Goal: Task Accomplishment & Management: Manage account settings

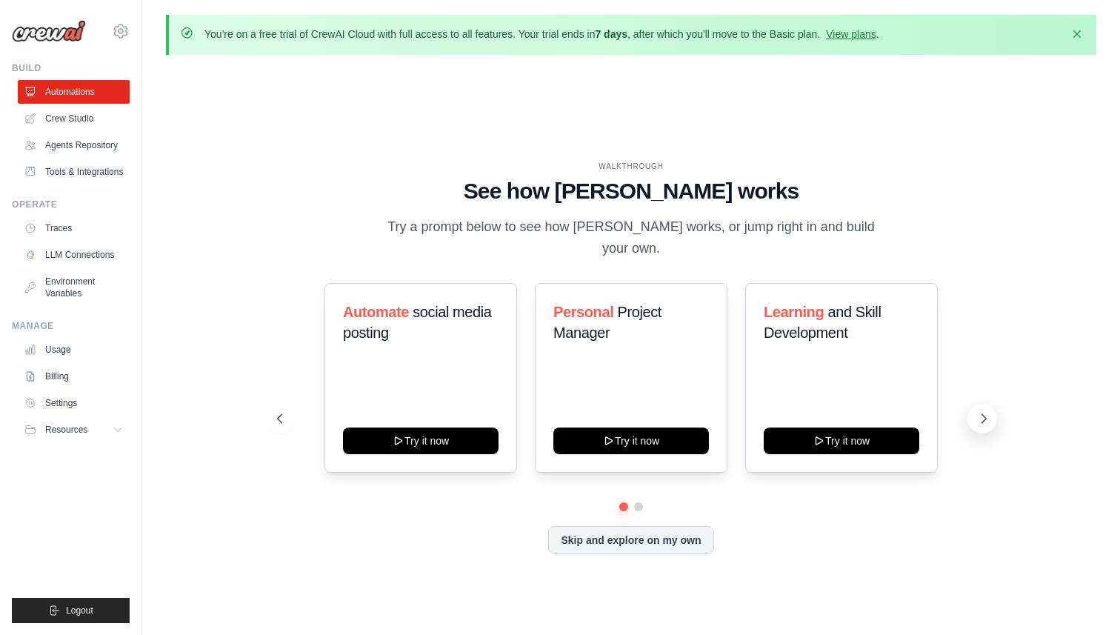
click at [986, 419] on icon at bounding box center [984, 418] width 15 height 15
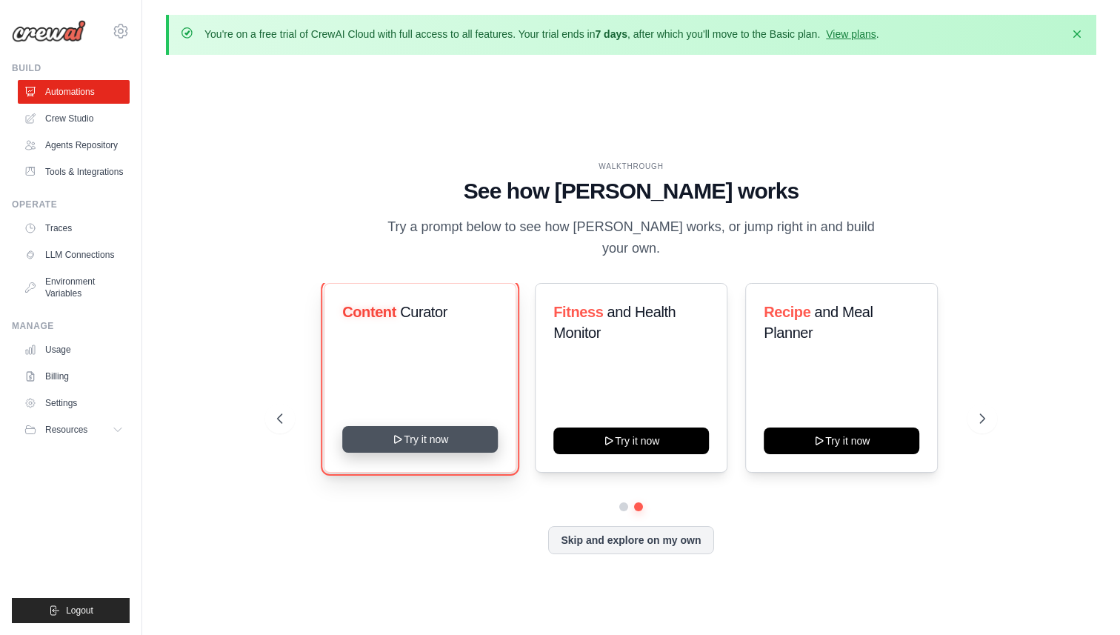
click at [406, 437] on button "Try it now" at bounding box center [421, 439] width 156 height 27
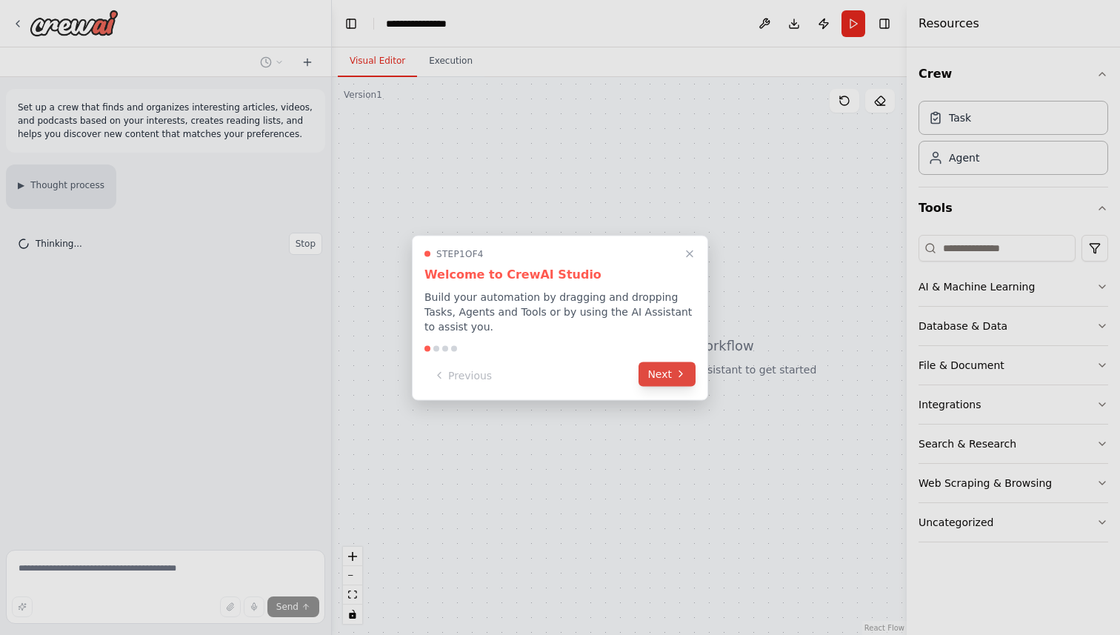
click at [669, 377] on button "Next" at bounding box center [667, 374] width 57 height 24
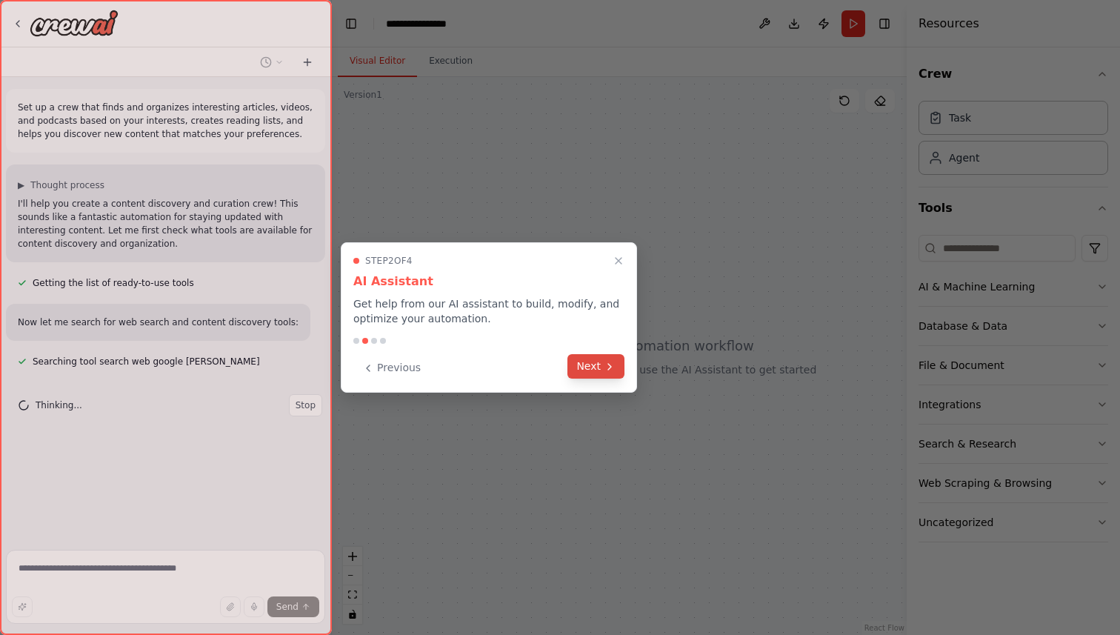
click at [598, 364] on button "Next" at bounding box center [596, 366] width 57 height 24
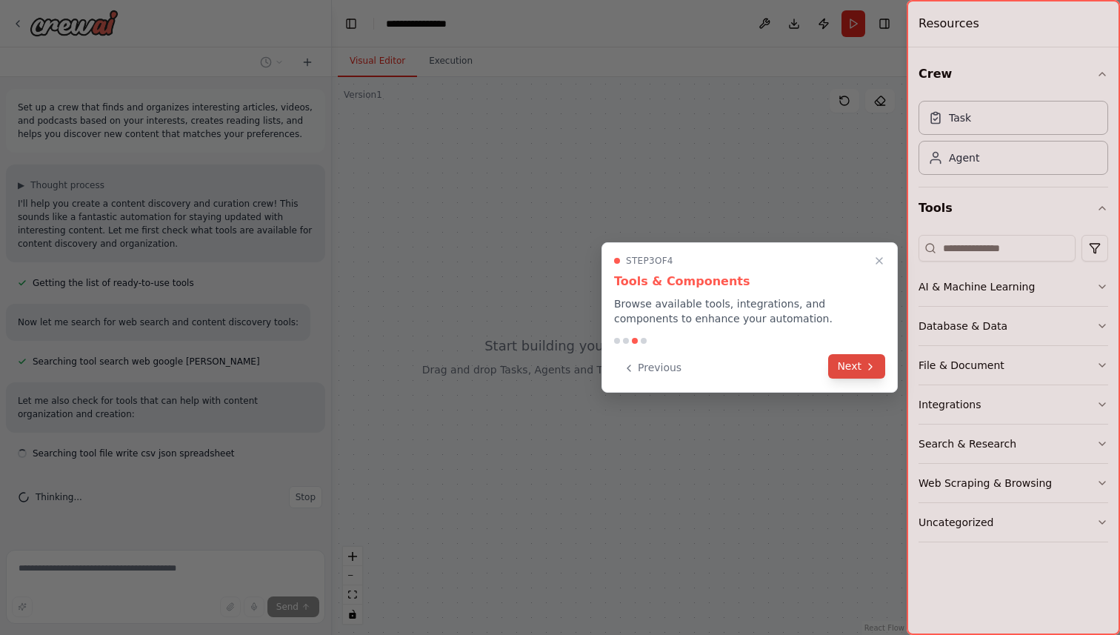
click at [846, 365] on button "Next" at bounding box center [856, 366] width 57 height 24
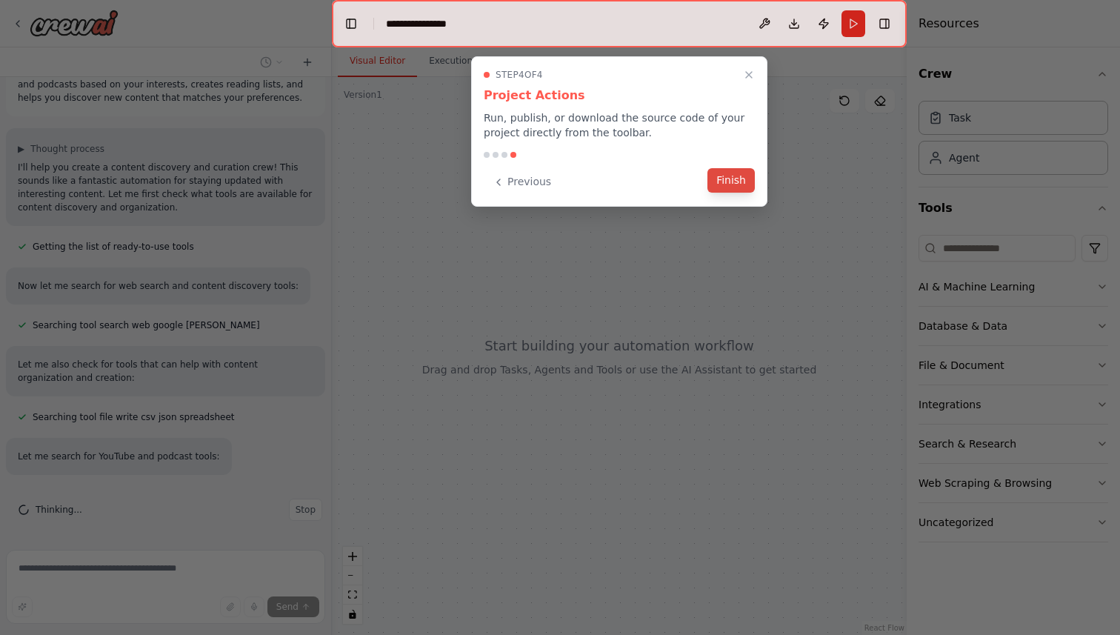
click at [734, 186] on button "Finish" at bounding box center [731, 180] width 47 height 24
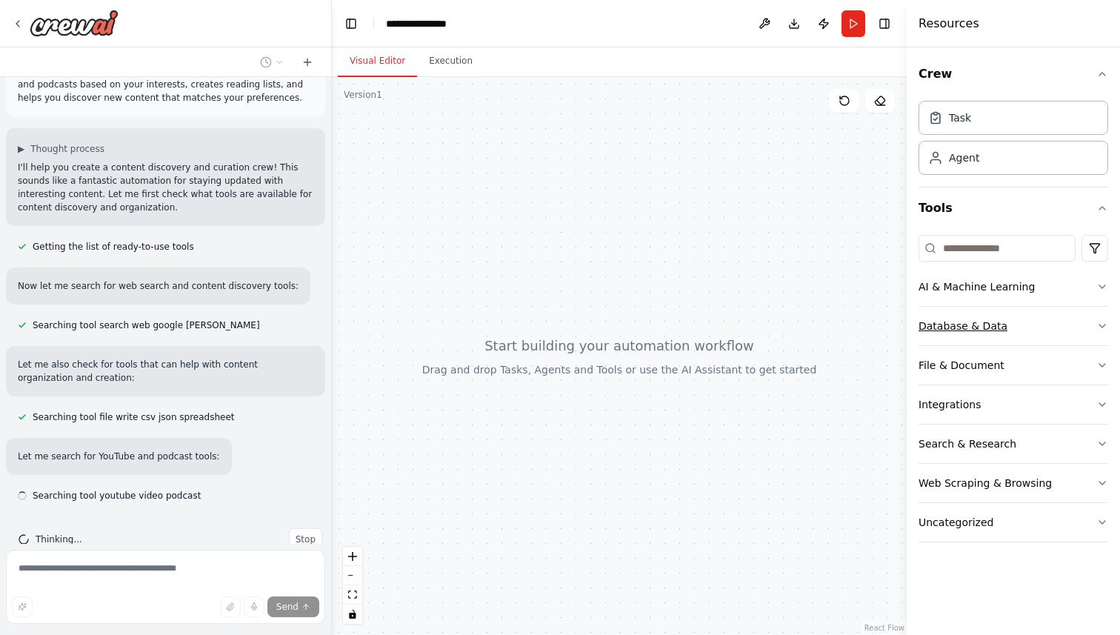
scroll to position [66, 0]
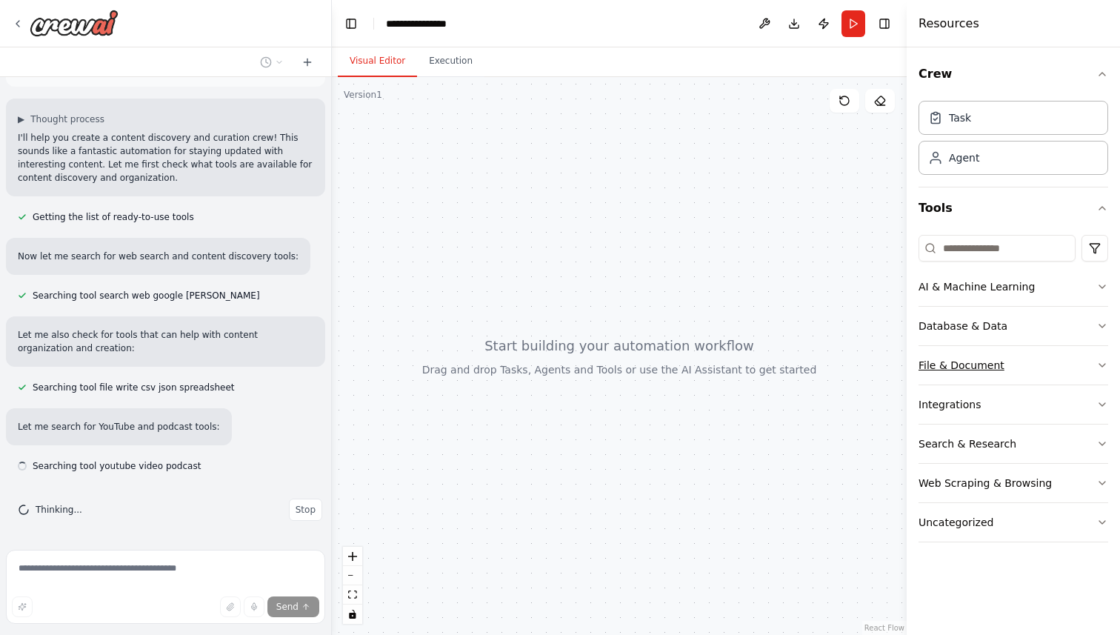
click at [995, 373] on button "File & Document" at bounding box center [1014, 365] width 190 height 39
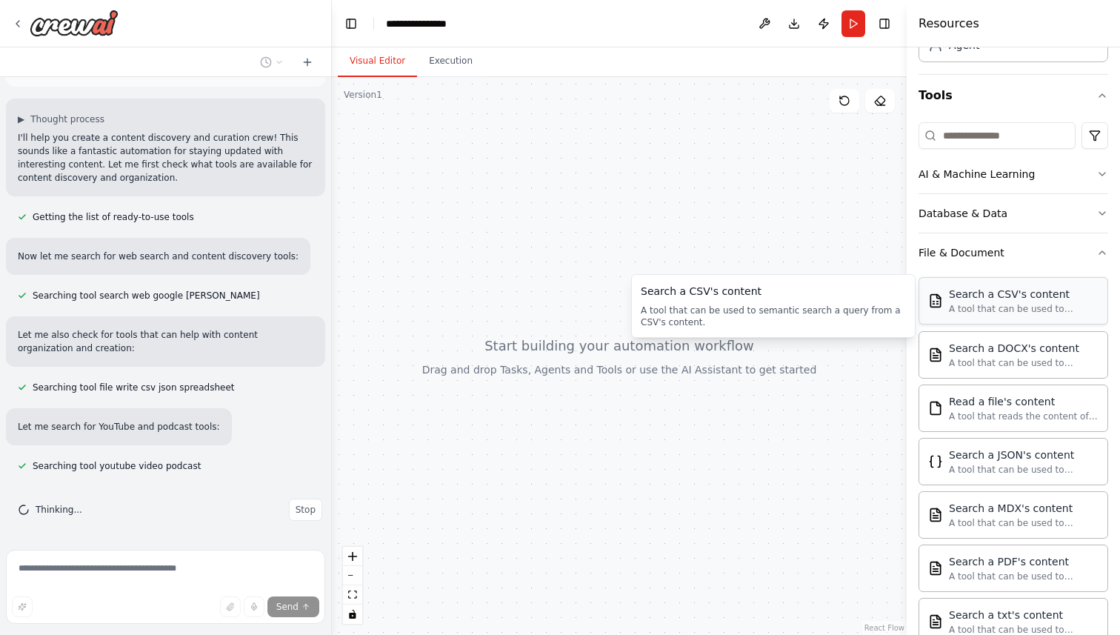
scroll to position [125, 0]
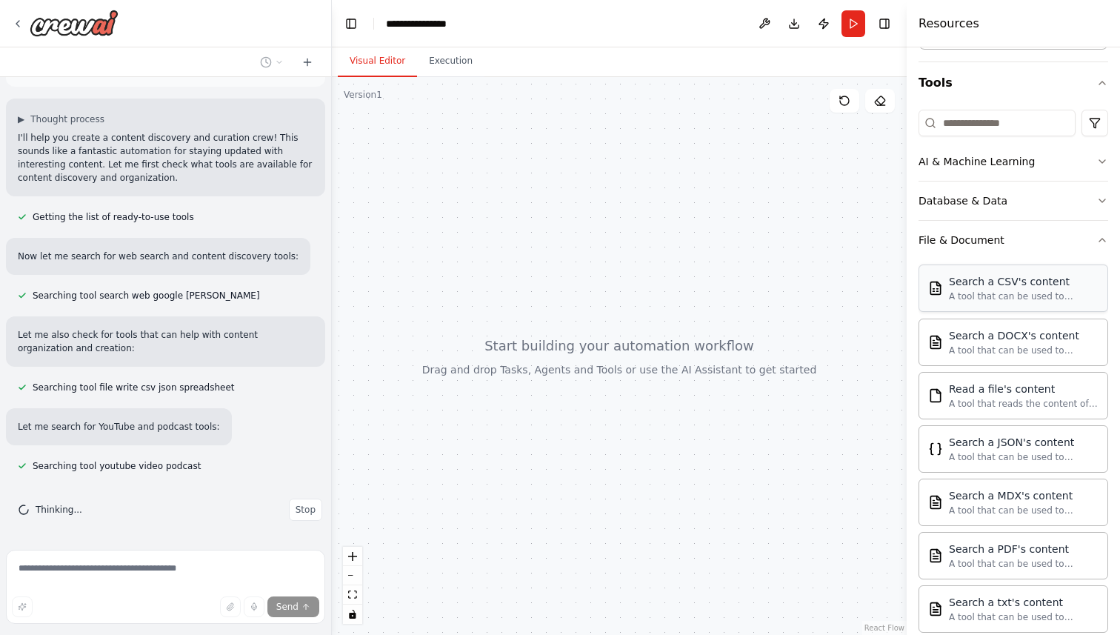
click at [1004, 414] on div "Read a file's content A tool that reads the content of a file. To use this tool…" at bounding box center [1014, 395] width 190 height 47
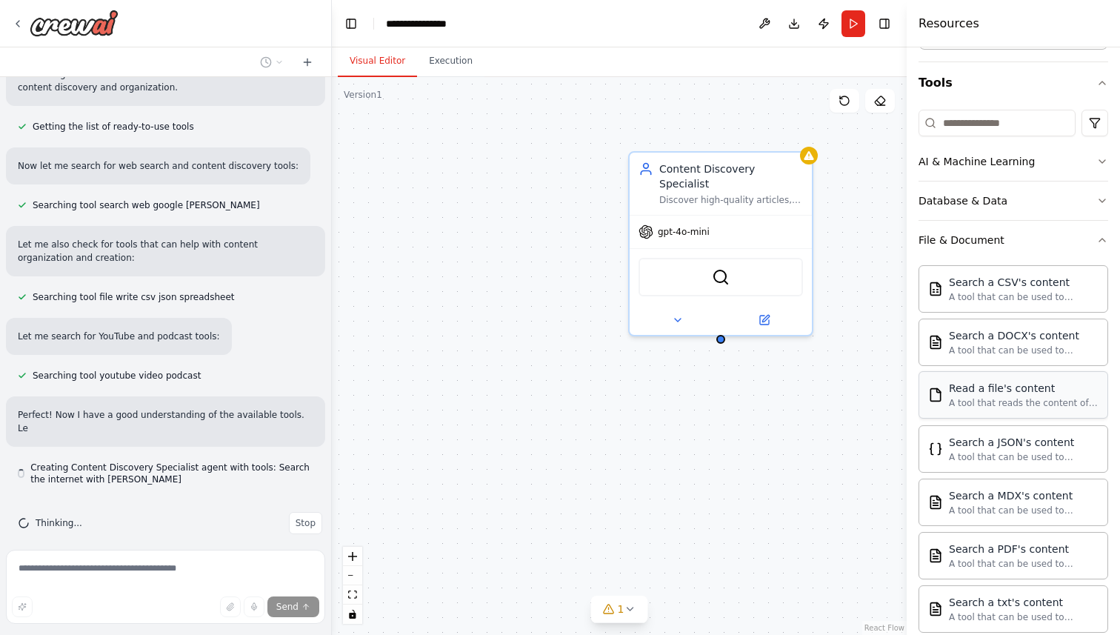
click at [1013, 396] on div "Read a file's content A tool that reads the content of a file. To use this tool…" at bounding box center [1024, 395] width 150 height 28
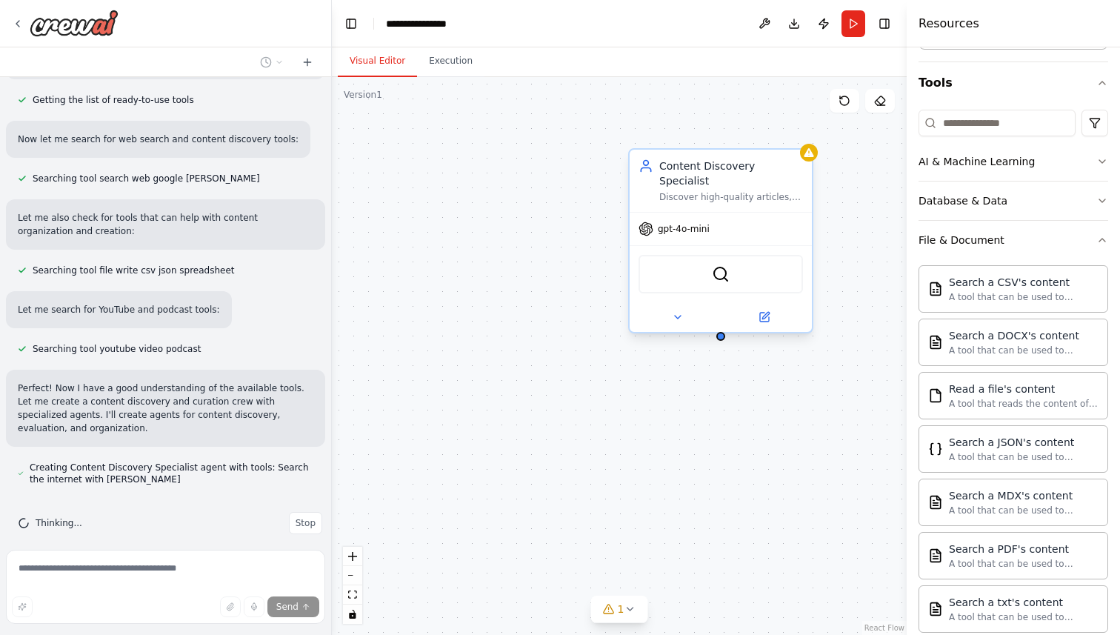
scroll to position [196, 0]
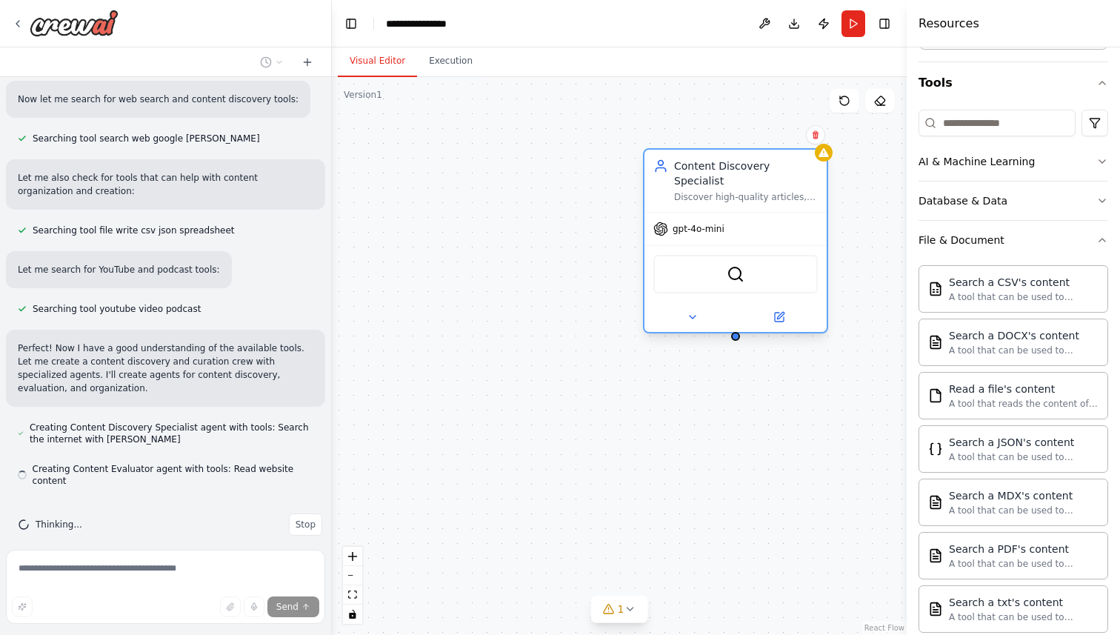
drag, startPoint x: 788, startPoint y: 164, endPoint x: 779, endPoint y: 173, distance: 12.6
click at [779, 173] on div "Content Discovery Specialist" at bounding box center [746, 174] width 144 height 30
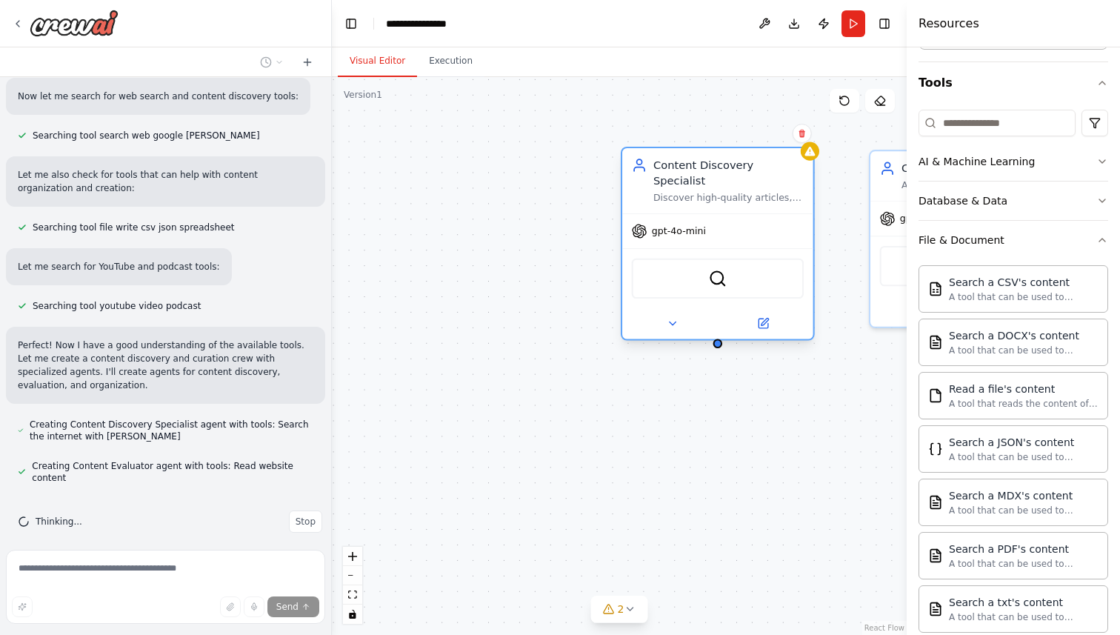
click at [784, 165] on div "Content Discovery Specialist" at bounding box center [729, 173] width 150 height 31
click at [802, 136] on icon at bounding box center [802, 134] width 6 height 8
click at [774, 136] on button "Confirm" at bounding box center [760, 133] width 53 height 18
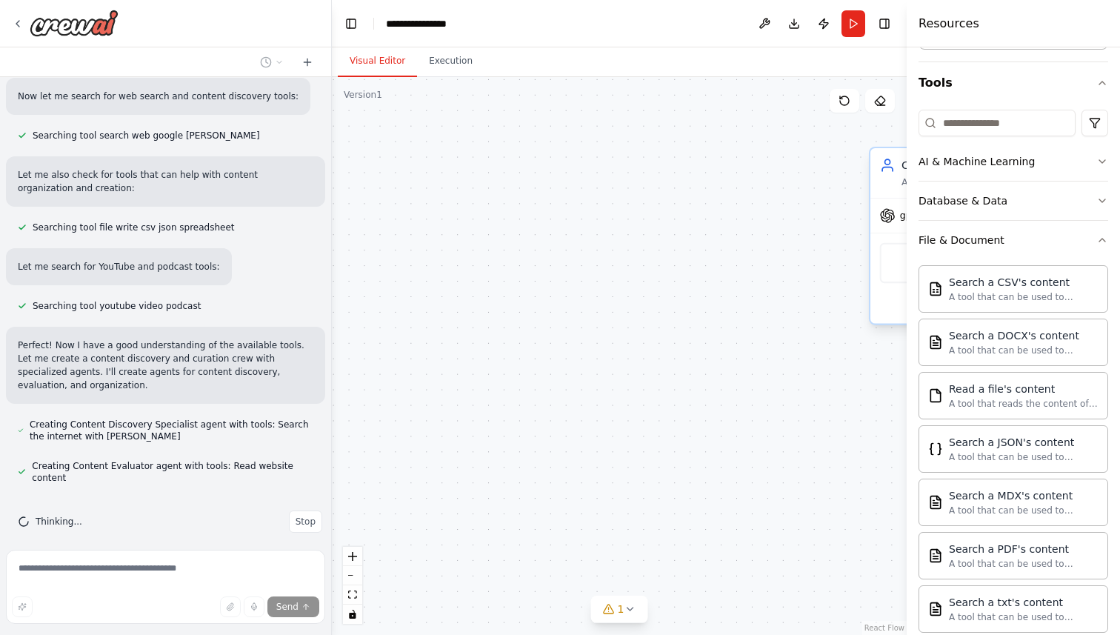
click at [887, 159] on circle at bounding box center [887, 161] width 5 height 5
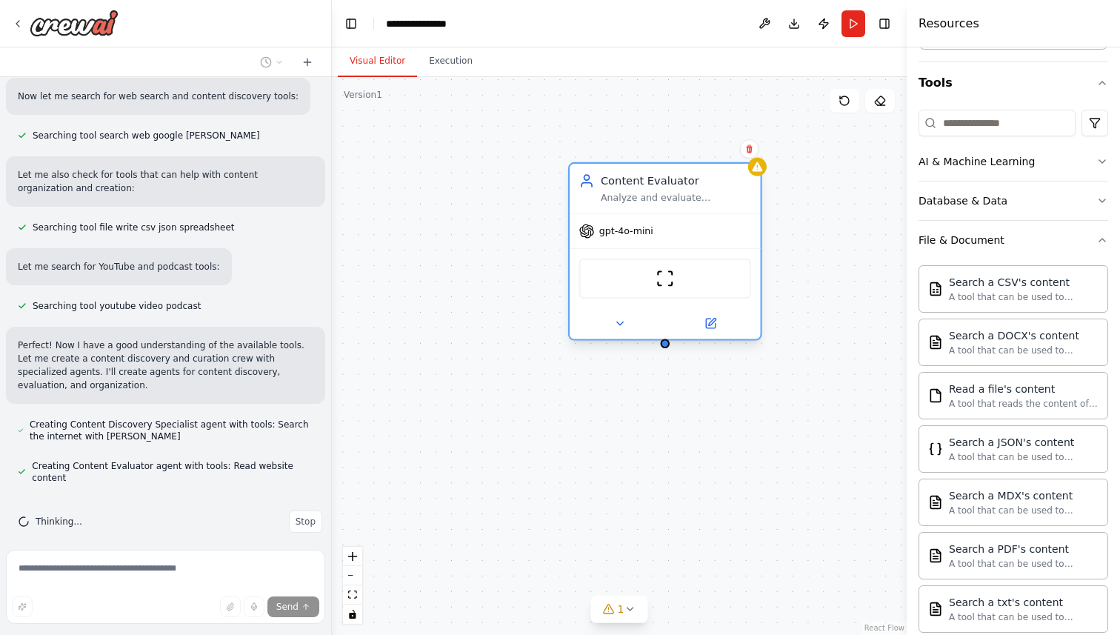
drag, startPoint x: 887, startPoint y: 159, endPoint x: 576, endPoint y: 170, distance: 310.7
click at [576, 170] on div "Content Evaluator Analyze and evaluate discovered content to ensure it matches …" at bounding box center [665, 189] width 191 height 50
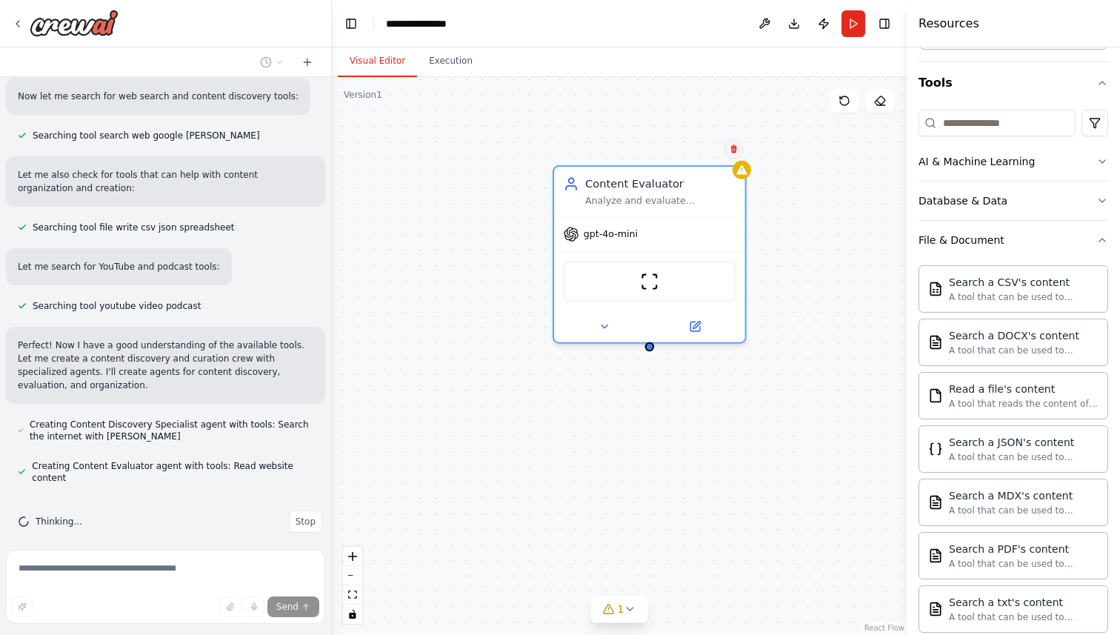
click at [730, 153] on button at bounding box center [734, 148] width 19 height 19
click at [688, 154] on button "Confirm" at bounding box center [691, 149] width 53 height 18
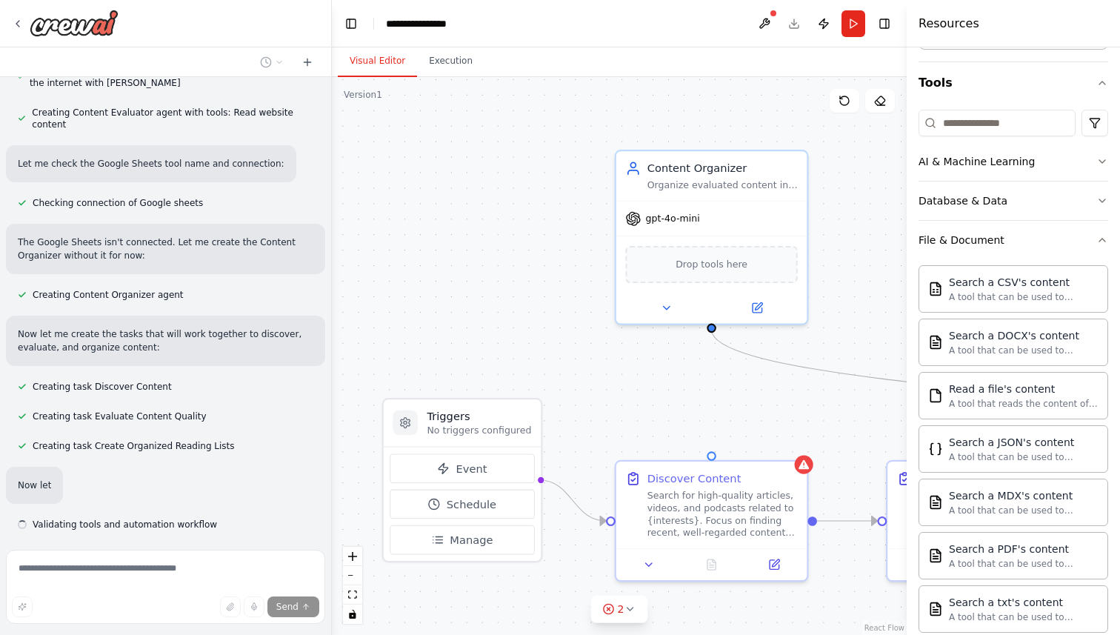
scroll to position [583, 0]
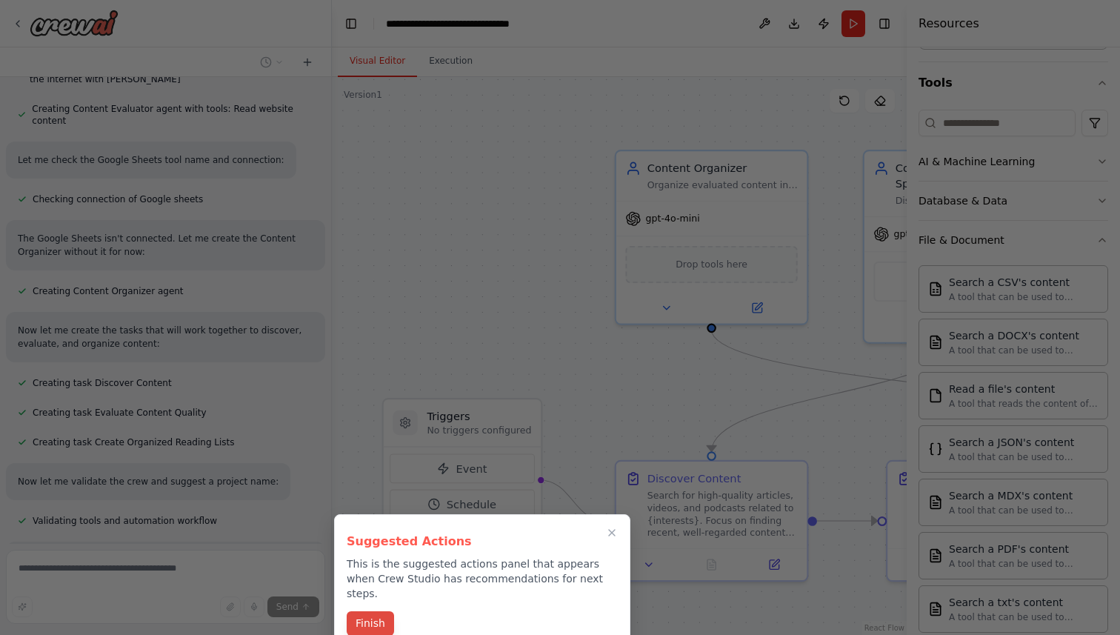
click at [365, 611] on button "Finish" at bounding box center [370, 623] width 47 height 24
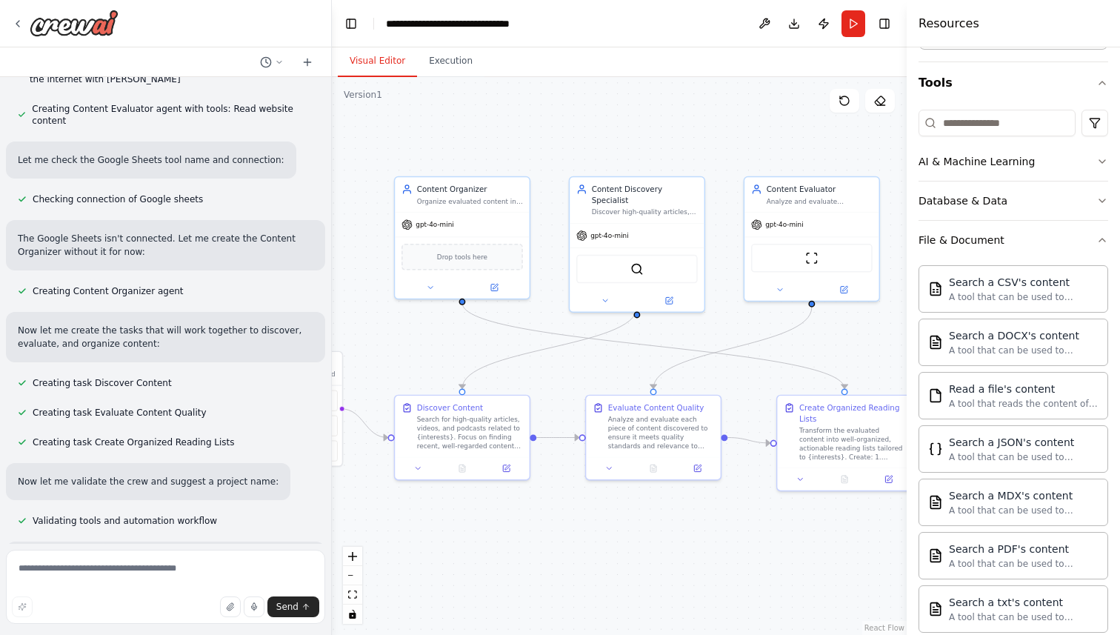
drag, startPoint x: 608, startPoint y: 431, endPoint x: 422, endPoint y: 375, distance: 194.1
click at [420, 374] on div ".deletable-edge-delete-btn { width: 20px; height: 20px; border: 0px solid #ffff…" at bounding box center [619, 356] width 575 height 558
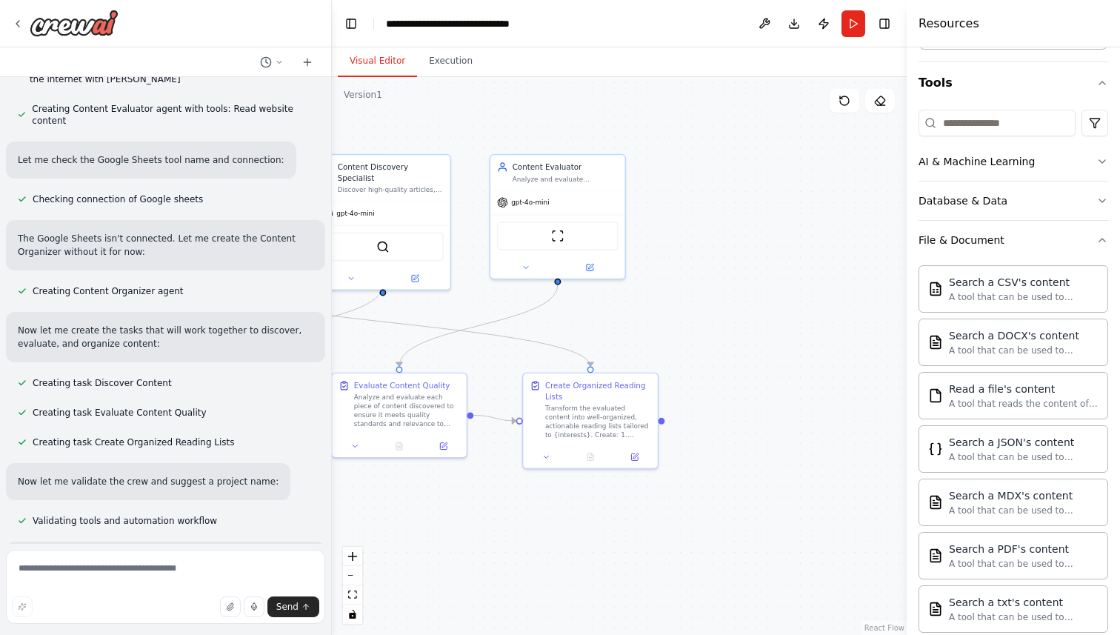
drag, startPoint x: 676, startPoint y: 562, endPoint x: 420, endPoint y: 538, distance: 256.7
click at [420, 538] on div ".deletable-edge-delete-btn { width: 20px; height: 20px; border: 0px solid #ffff…" at bounding box center [619, 356] width 575 height 558
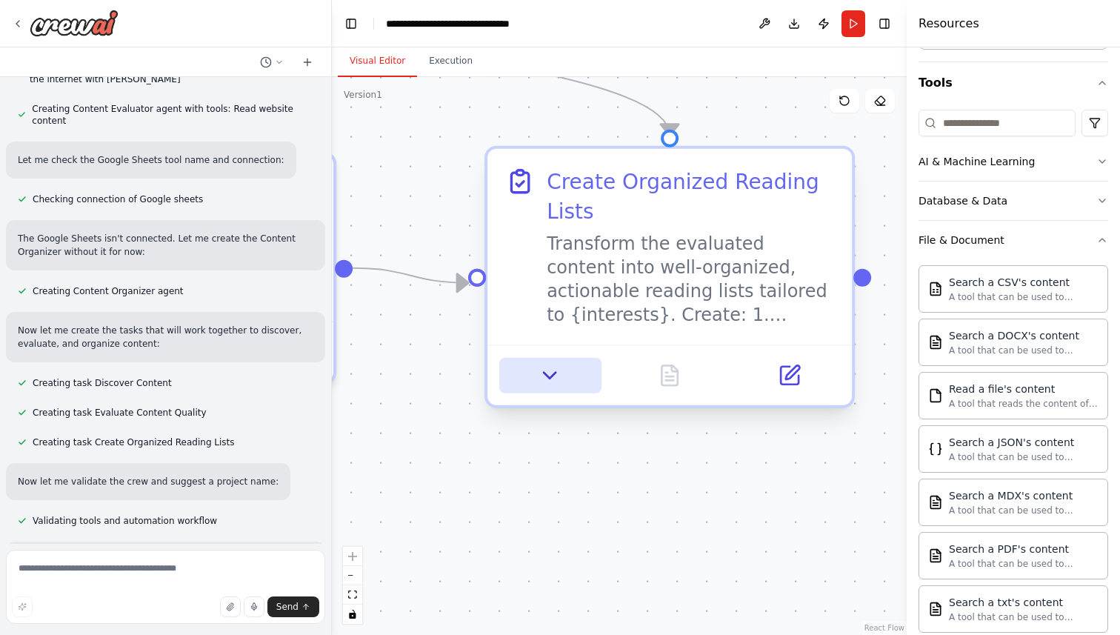
click at [553, 379] on icon at bounding box center [551, 376] width 24 height 24
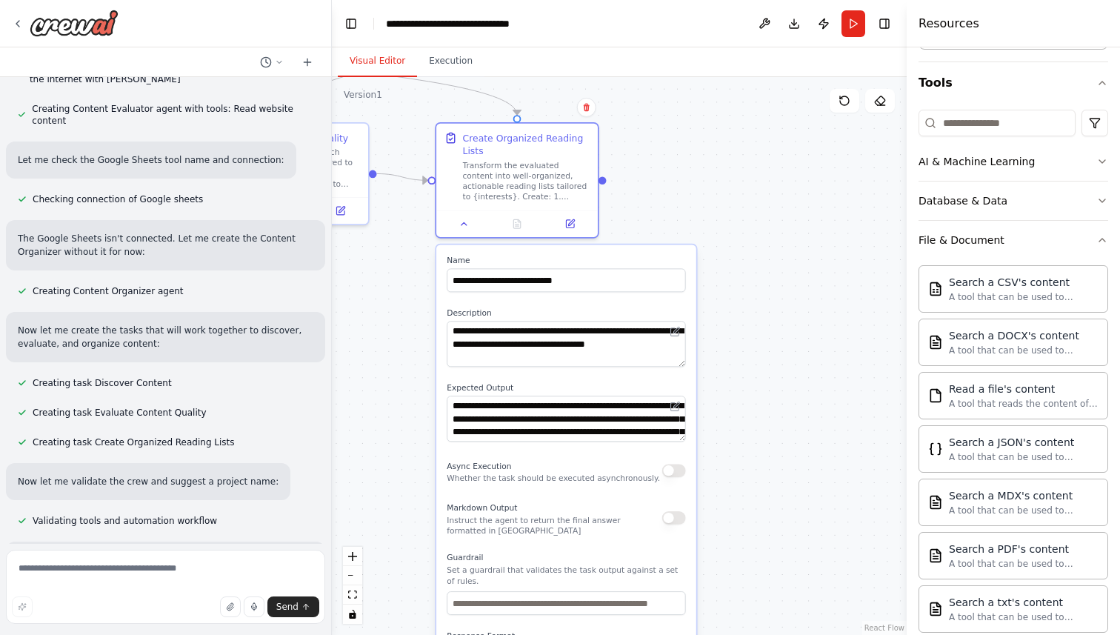
drag, startPoint x: 746, startPoint y: 362, endPoint x: 662, endPoint y: 210, distance: 174.5
click at [662, 210] on div ".deletable-edge-delete-btn { width: 20px; height: 20px; border: 0px solid #ffff…" at bounding box center [619, 356] width 575 height 558
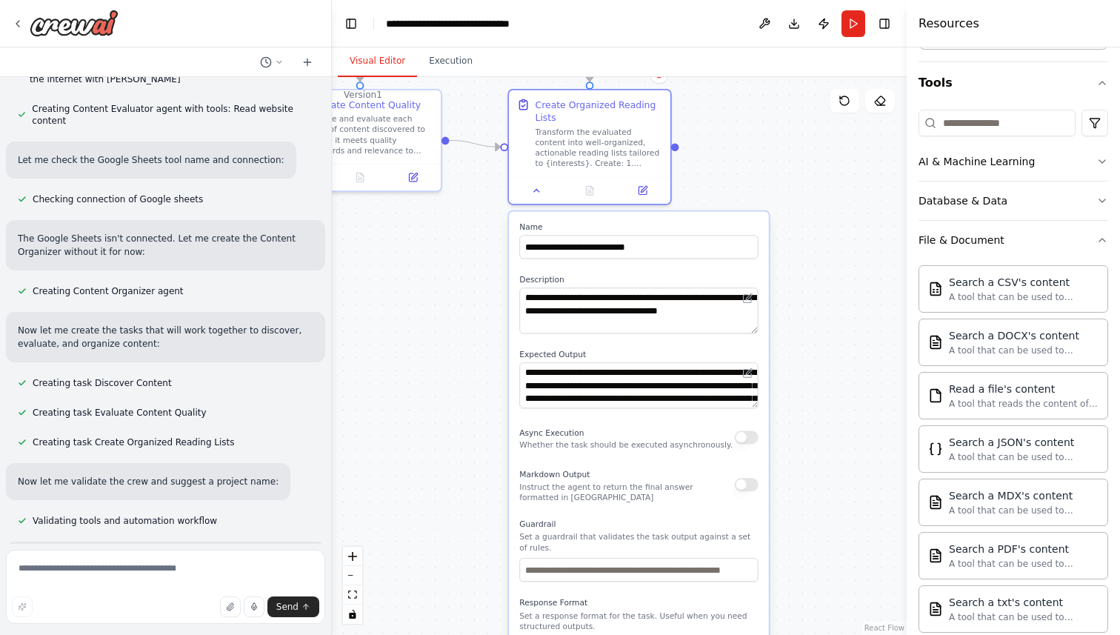
drag, startPoint x: 751, startPoint y: 449, endPoint x: 822, endPoint y: 614, distance: 179.9
click at [822, 614] on div ".deletable-edge-delete-btn { width: 20px; height: 20px; border: 0px solid #ffff…" at bounding box center [619, 356] width 575 height 558
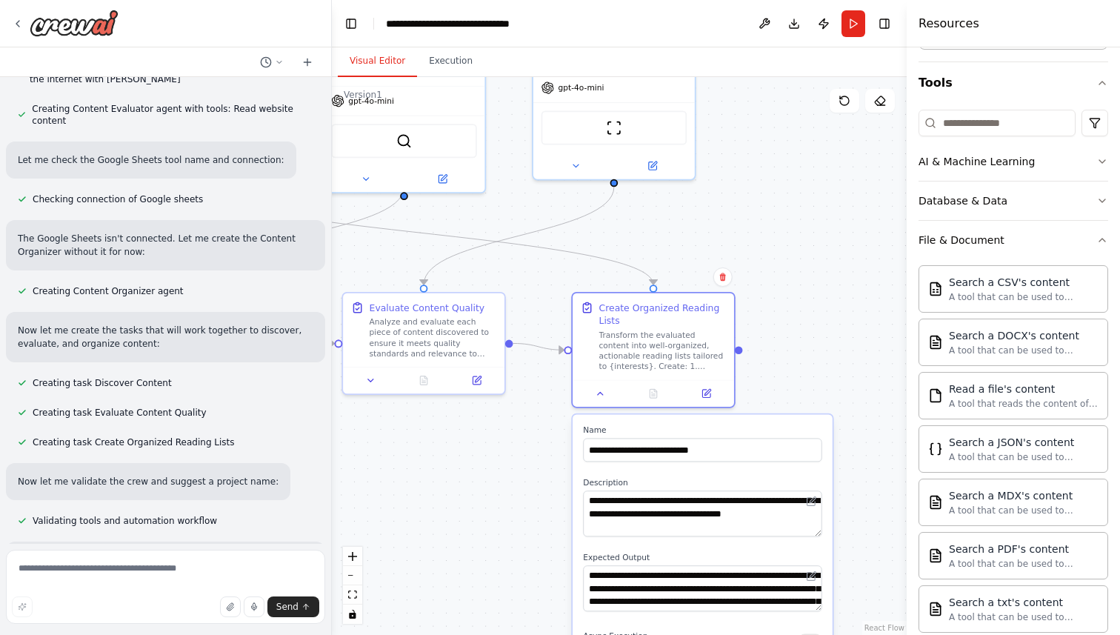
drag, startPoint x: 735, startPoint y: 350, endPoint x: 895, endPoint y: 380, distance: 162.8
click at [895, 380] on div ".deletable-edge-delete-btn { width: 20px; height: 20px; border: 0px solid #ffff…" at bounding box center [619, 356] width 575 height 558
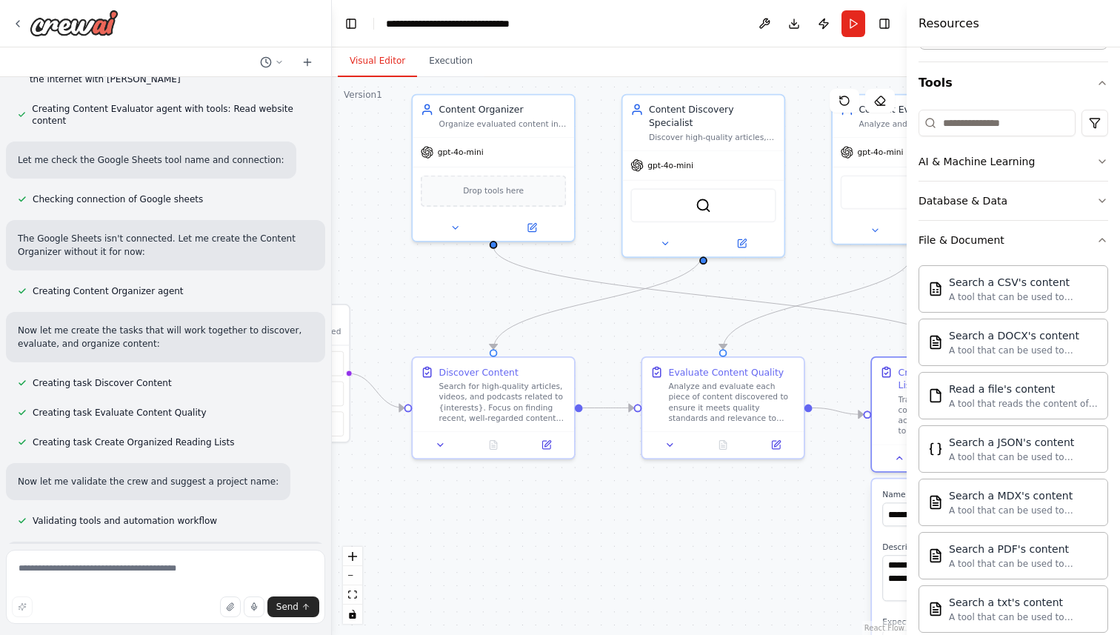
drag, startPoint x: 572, startPoint y: 455, endPoint x: 757, endPoint y: 484, distance: 187.5
click at [757, 484] on div ".deletable-edge-delete-btn { width: 20px; height: 20px; border: 0px solid #ffff…" at bounding box center [619, 356] width 575 height 558
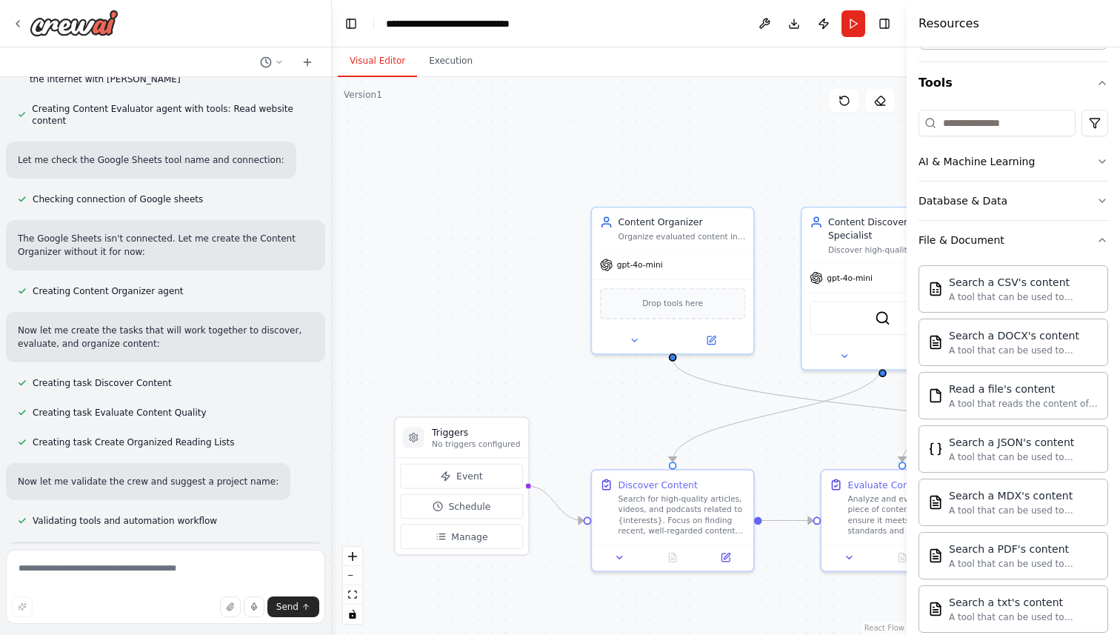
drag, startPoint x: 419, startPoint y: 285, endPoint x: 615, endPoint y: 406, distance: 230.9
click at [615, 406] on div ".deletable-edge-delete-btn { width: 20px; height: 20px; border: 0px solid #ffff…" at bounding box center [619, 356] width 575 height 558
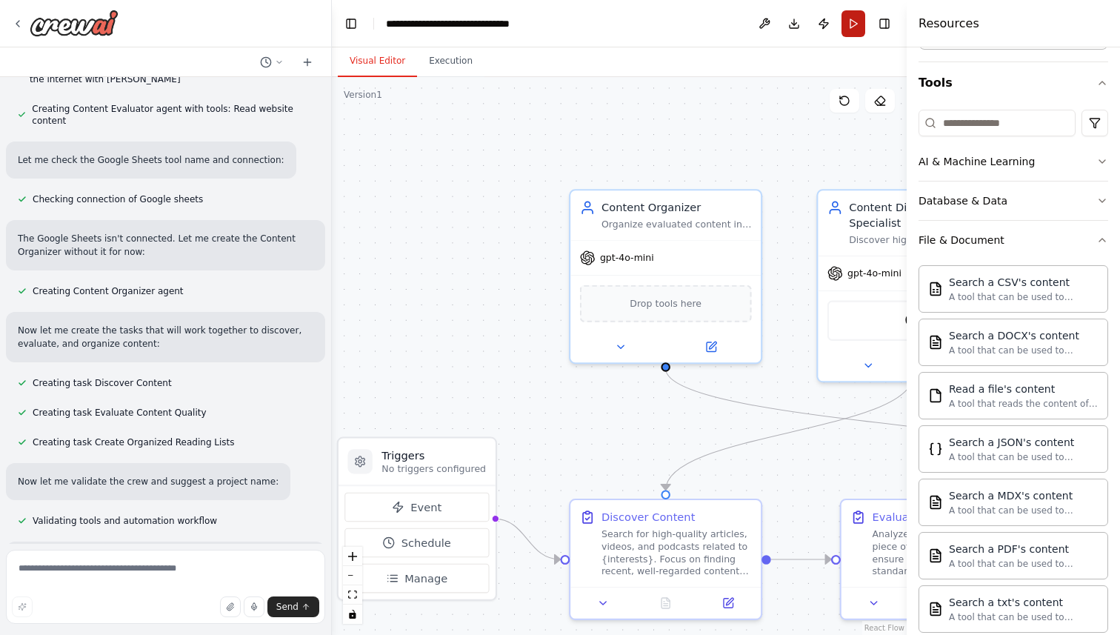
click at [856, 27] on button "Run" at bounding box center [854, 23] width 24 height 27
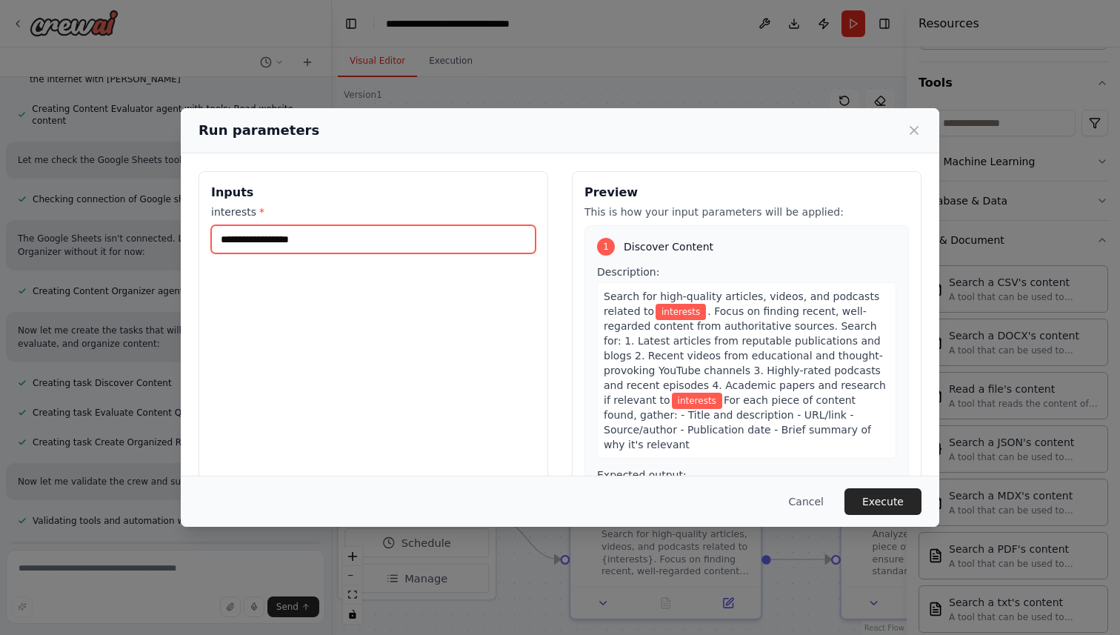
click at [316, 250] on input "interests *" at bounding box center [373, 239] width 325 height 28
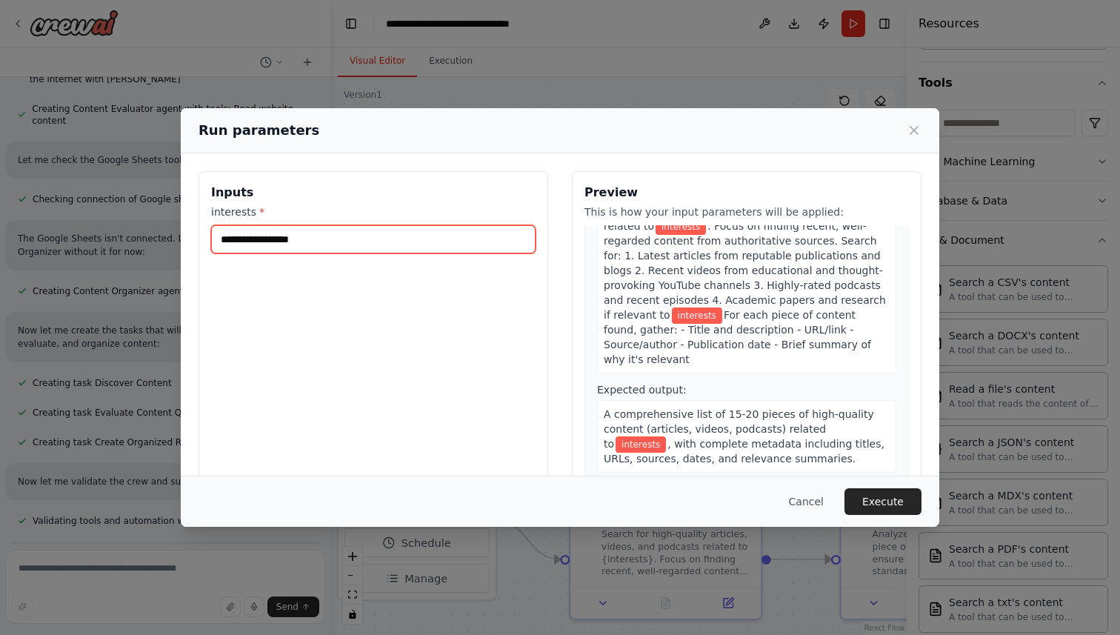
scroll to position [0, 0]
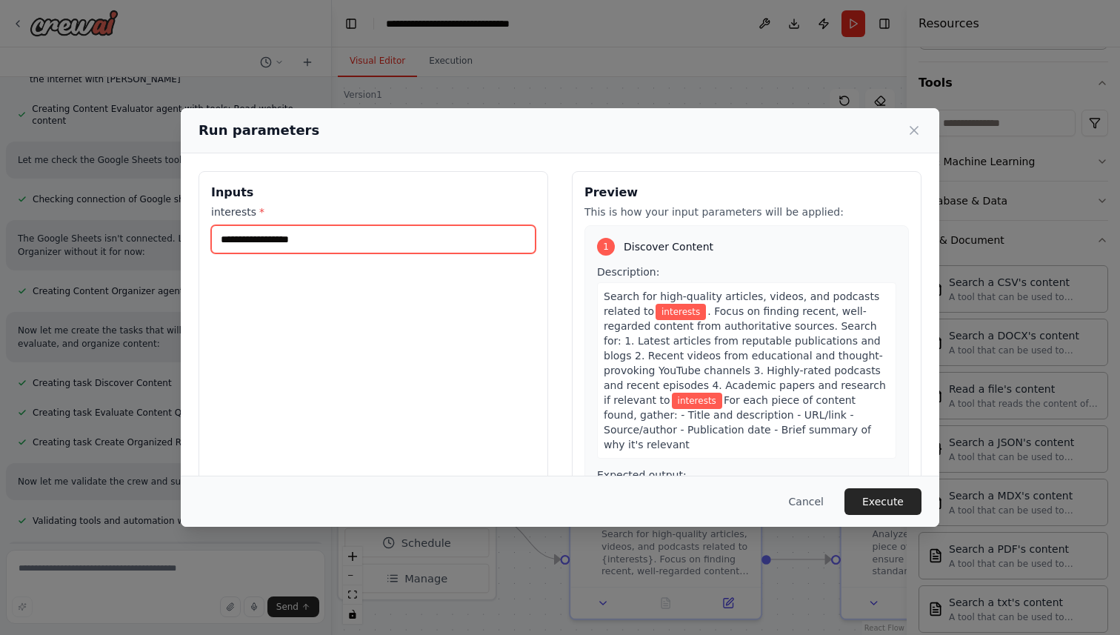
click at [313, 235] on input "interests *" at bounding box center [373, 239] width 325 height 28
type input "*********"
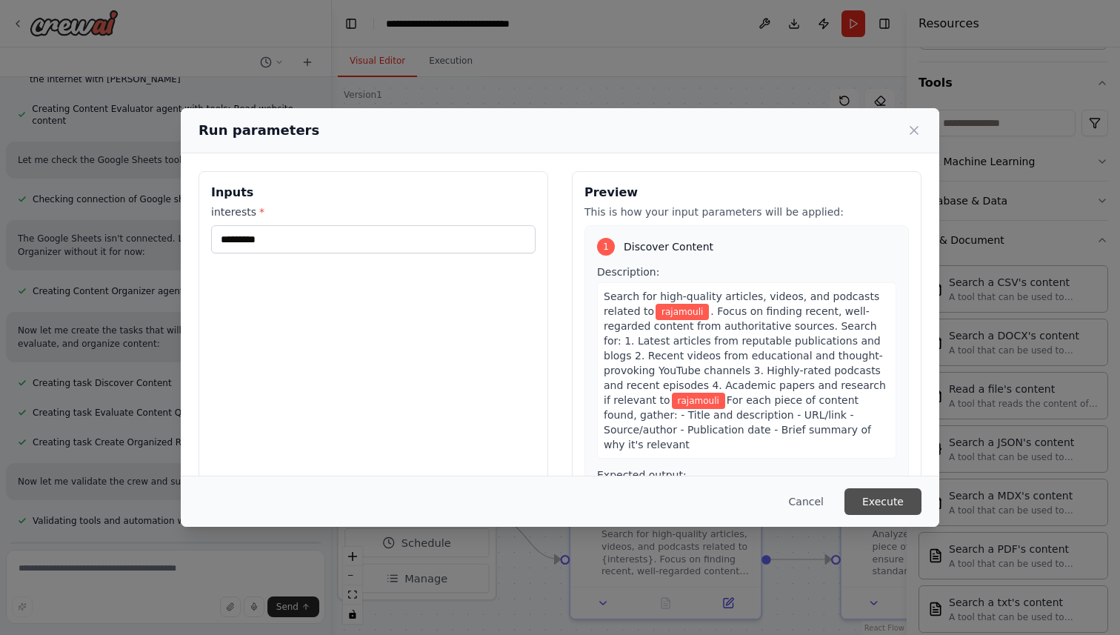
click at [863, 495] on button "Execute" at bounding box center [883, 501] width 77 height 27
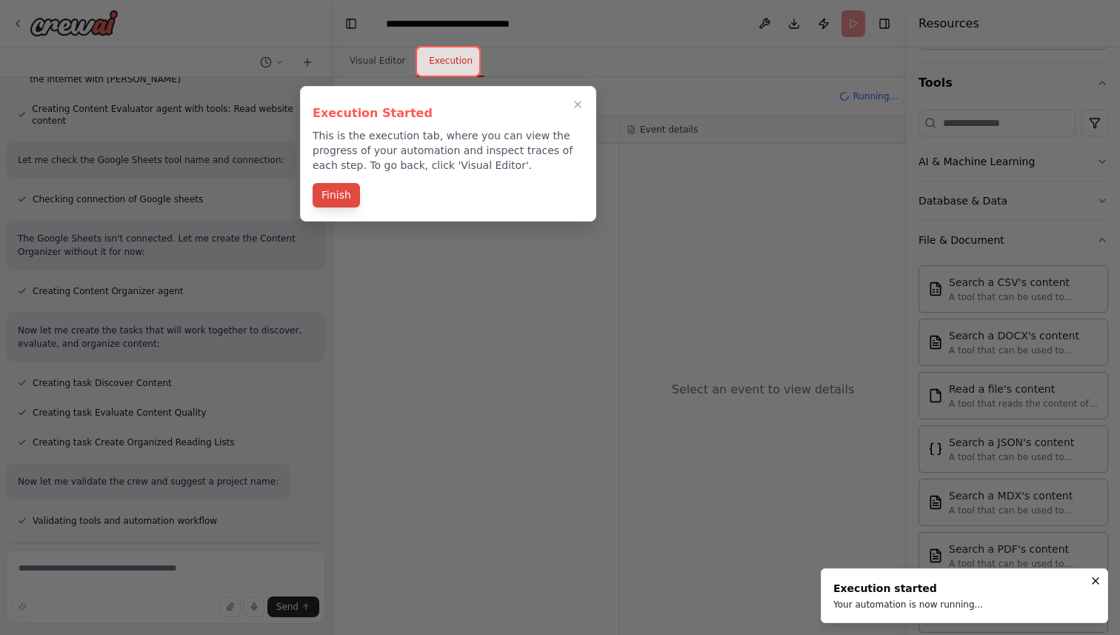
click at [350, 199] on button "Finish" at bounding box center [336, 195] width 47 height 24
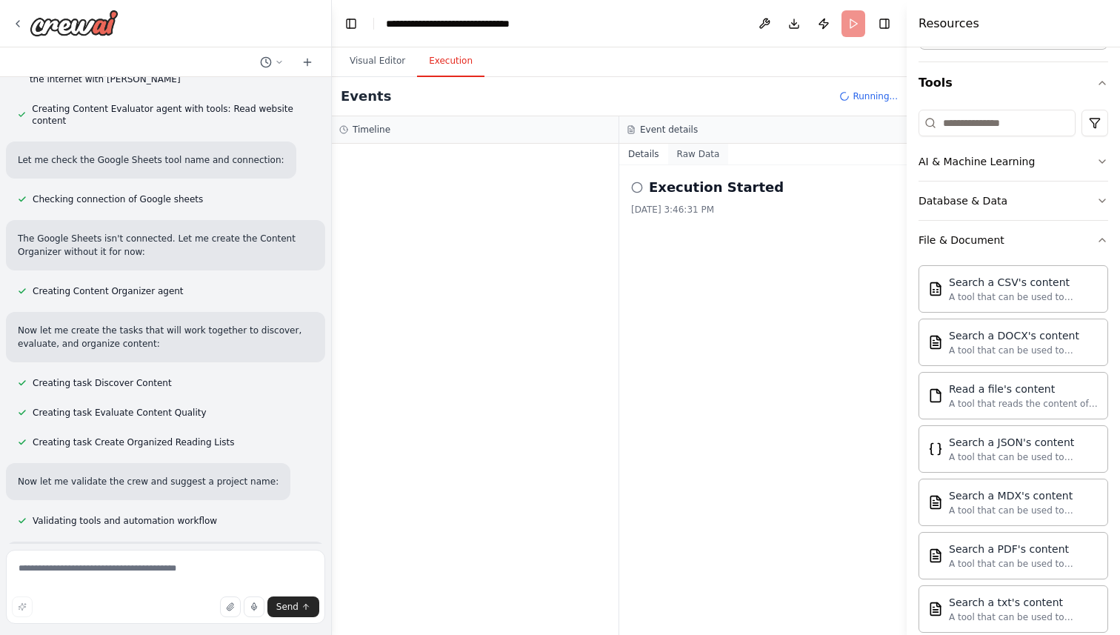
click at [704, 153] on button "Raw Data" at bounding box center [698, 154] width 61 height 21
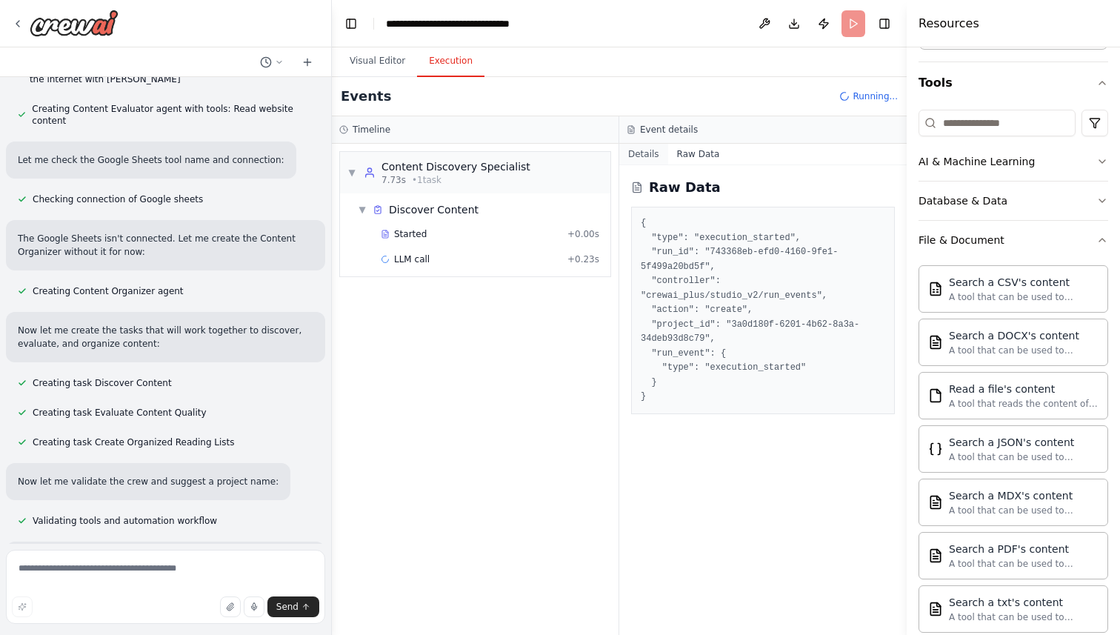
click at [658, 158] on button "Details" at bounding box center [643, 154] width 49 height 21
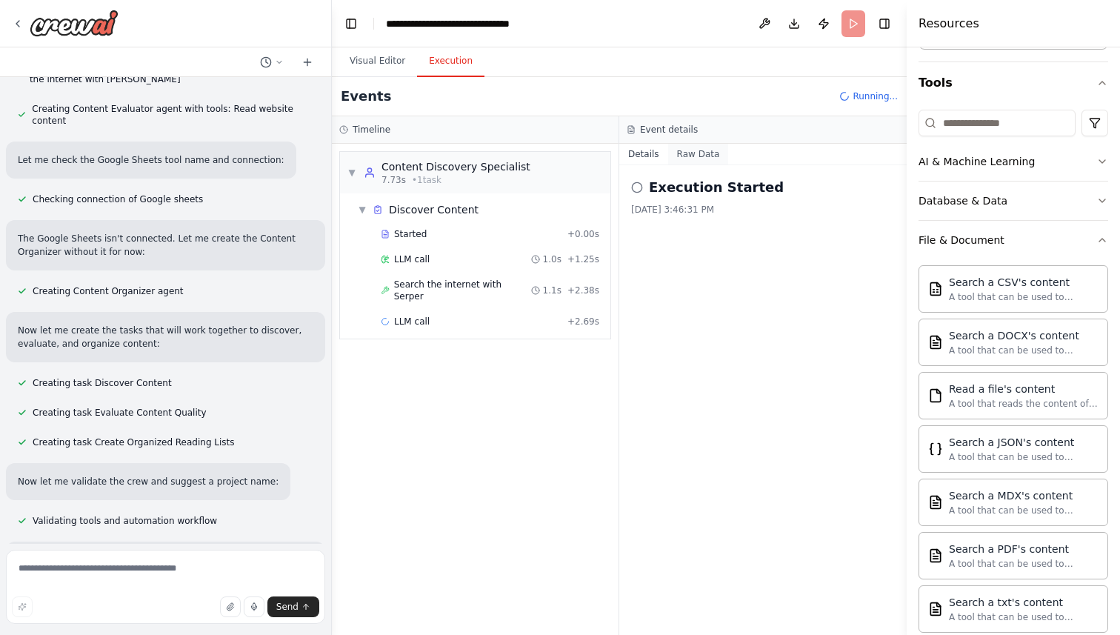
click at [691, 155] on button "Raw Data" at bounding box center [698, 154] width 61 height 21
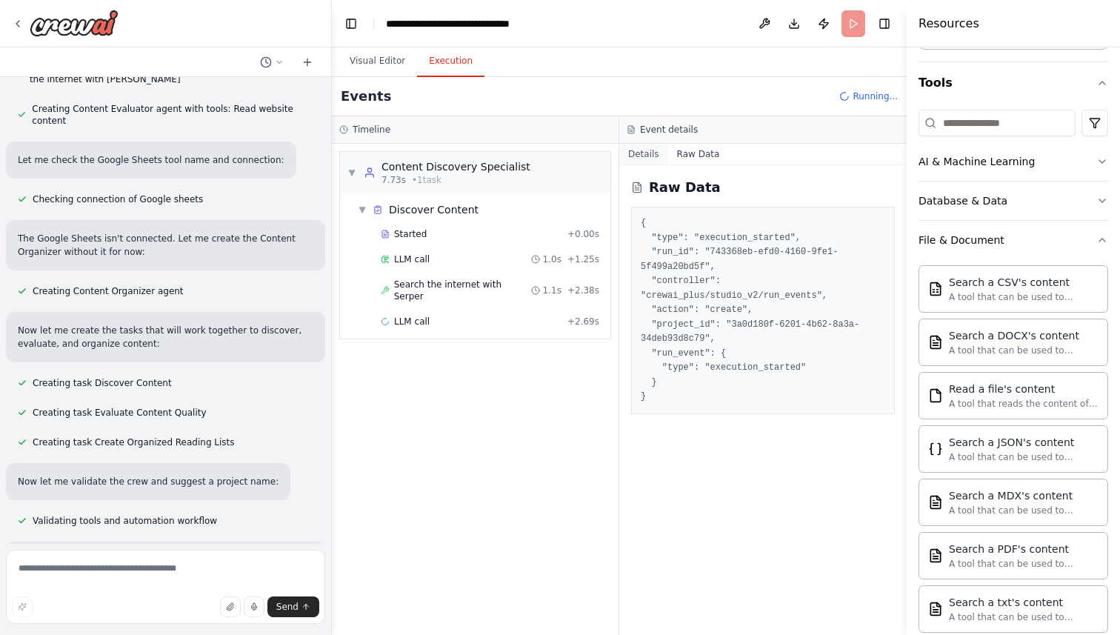
click at [656, 154] on button "Details" at bounding box center [643, 154] width 49 height 21
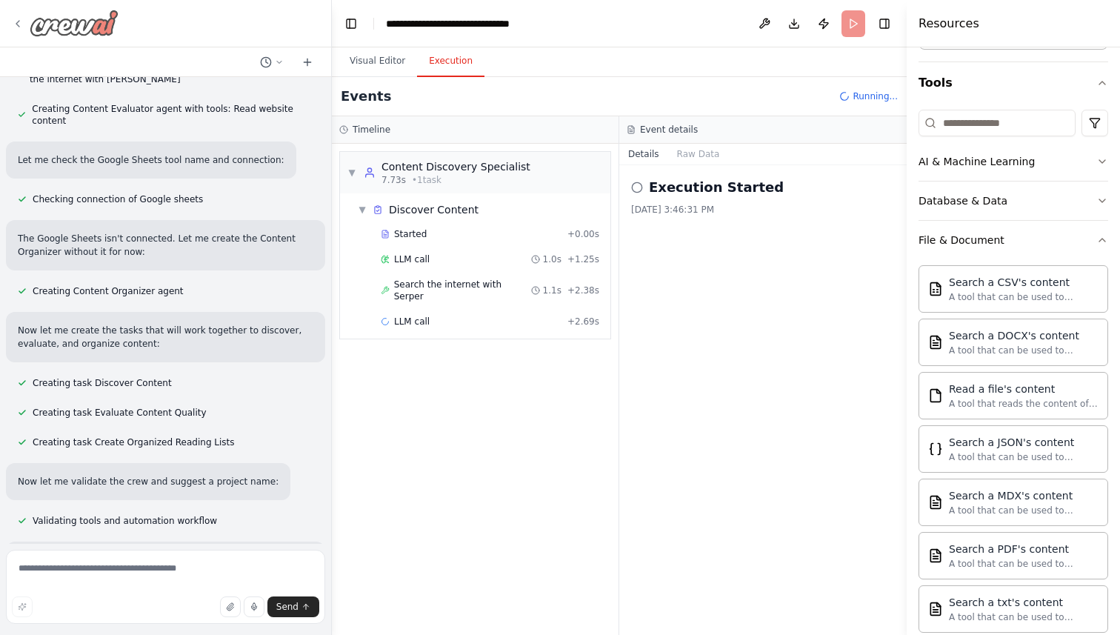
click at [15, 19] on icon at bounding box center [18, 24] width 12 height 12
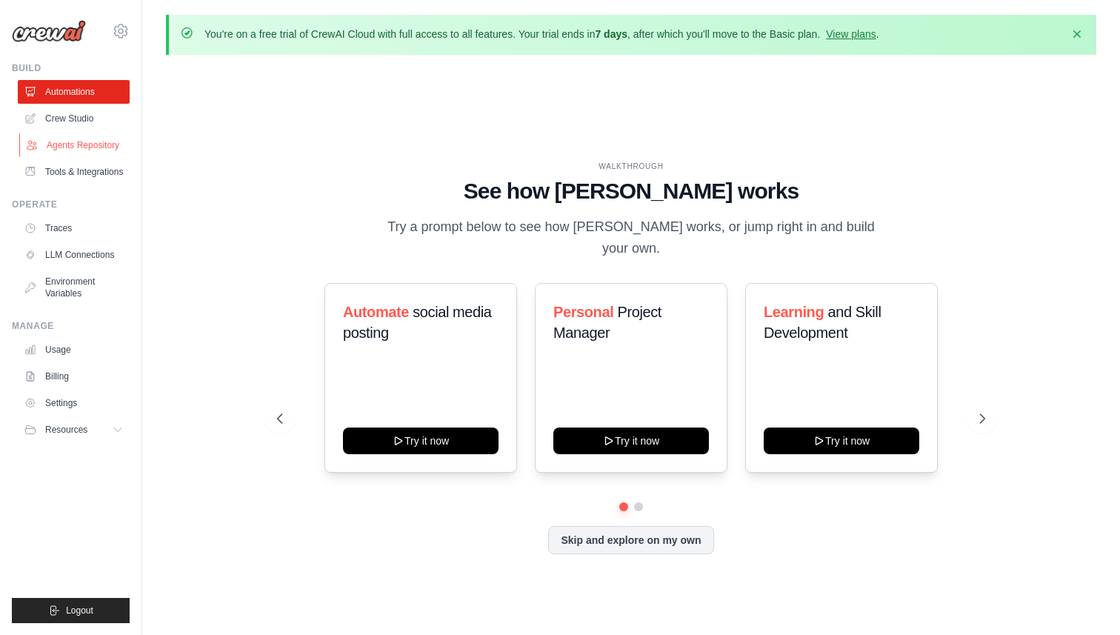
click at [70, 142] on link "Agents Repository" at bounding box center [75, 145] width 112 height 24
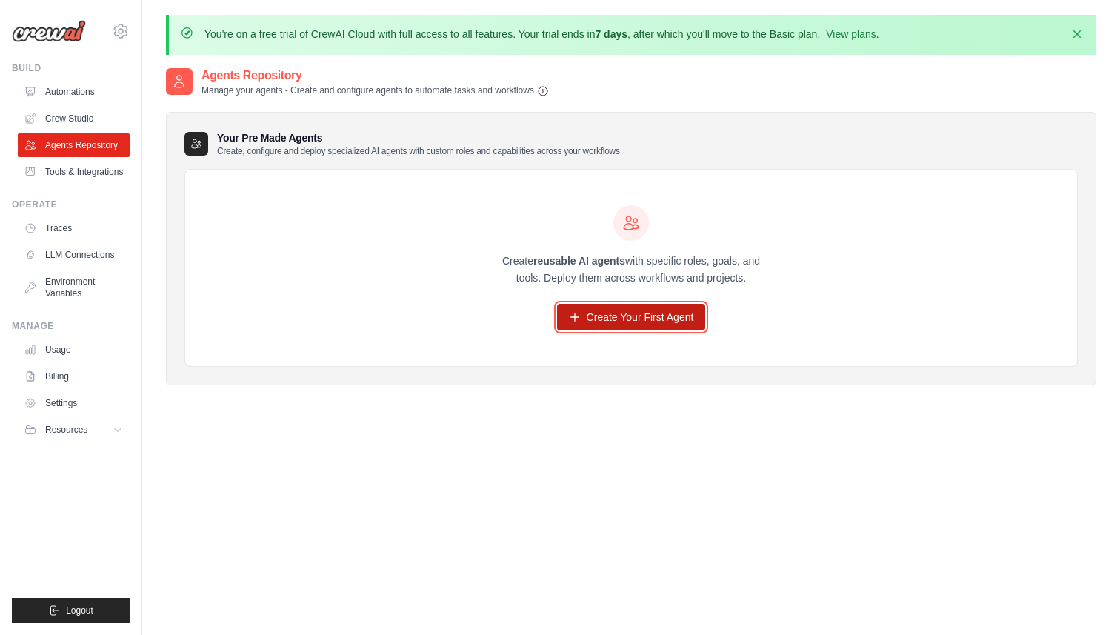
click at [596, 320] on link "Create Your First Agent" at bounding box center [631, 317] width 149 height 27
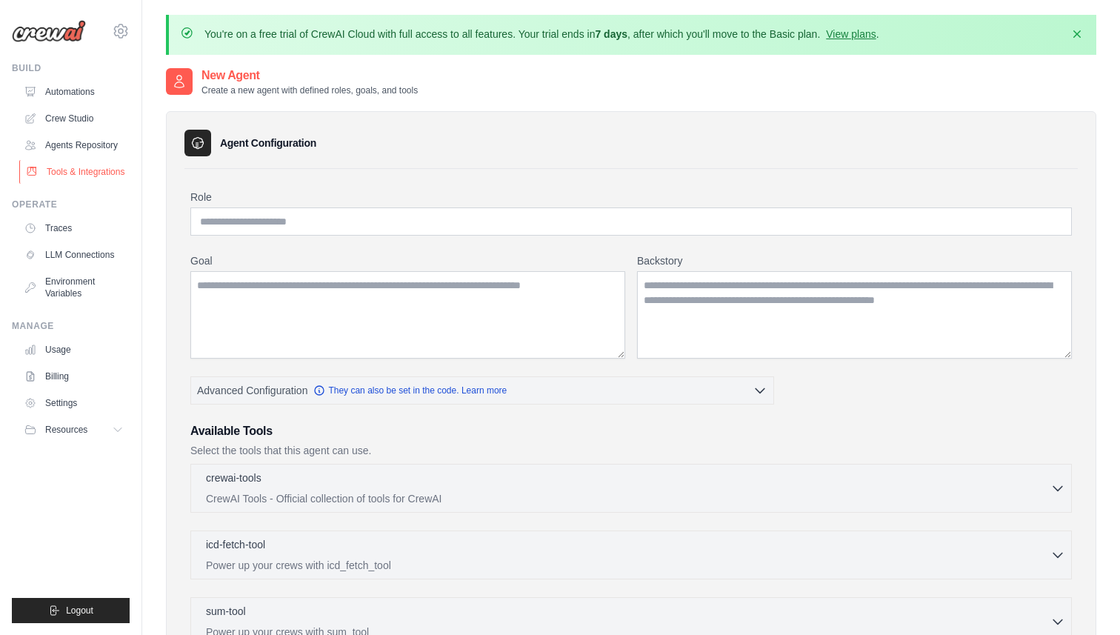
click at [75, 170] on link "Tools & Integrations" at bounding box center [75, 172] width 112 height 24
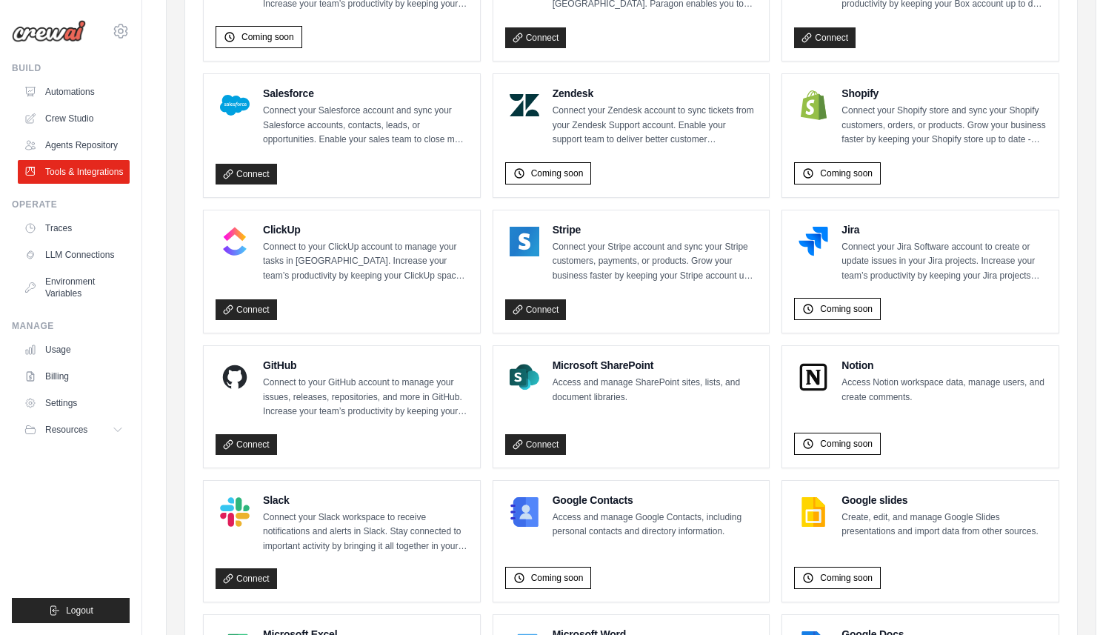
scroll to position [687, 0]
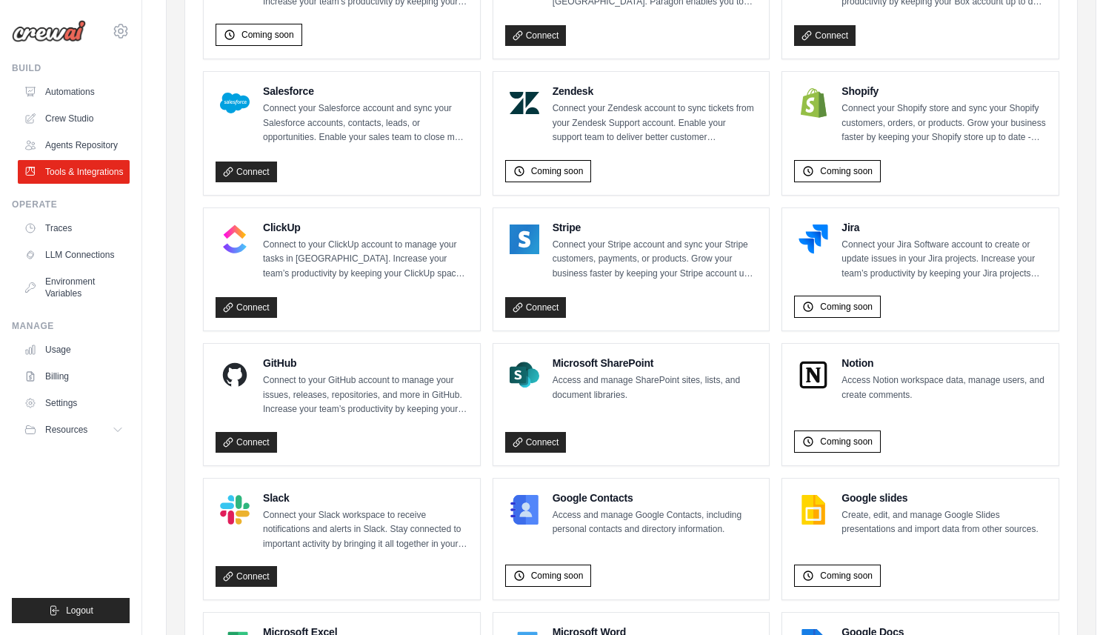
click at [312, 133] on p "Connect your Salesforce account and sync your Salesforce accounts, contacts, le…" at bounding box center [365, 124] width 205 height 44
click at [235, 182] on link "Connect" at bounding box center [247, 172] width 62 height 21
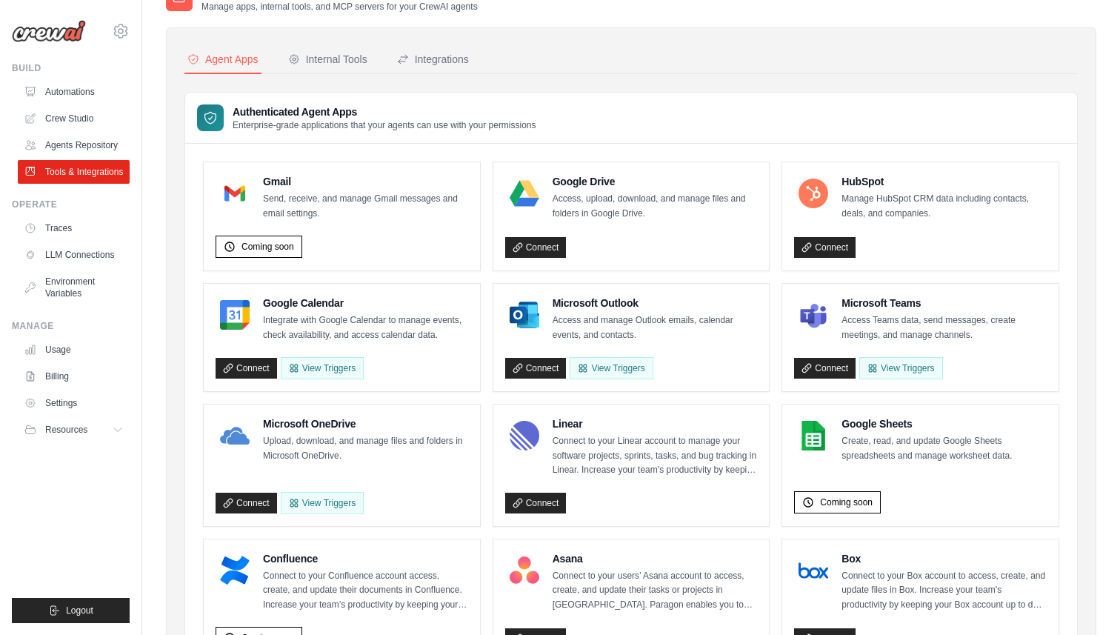
scroll to position [0, 0]
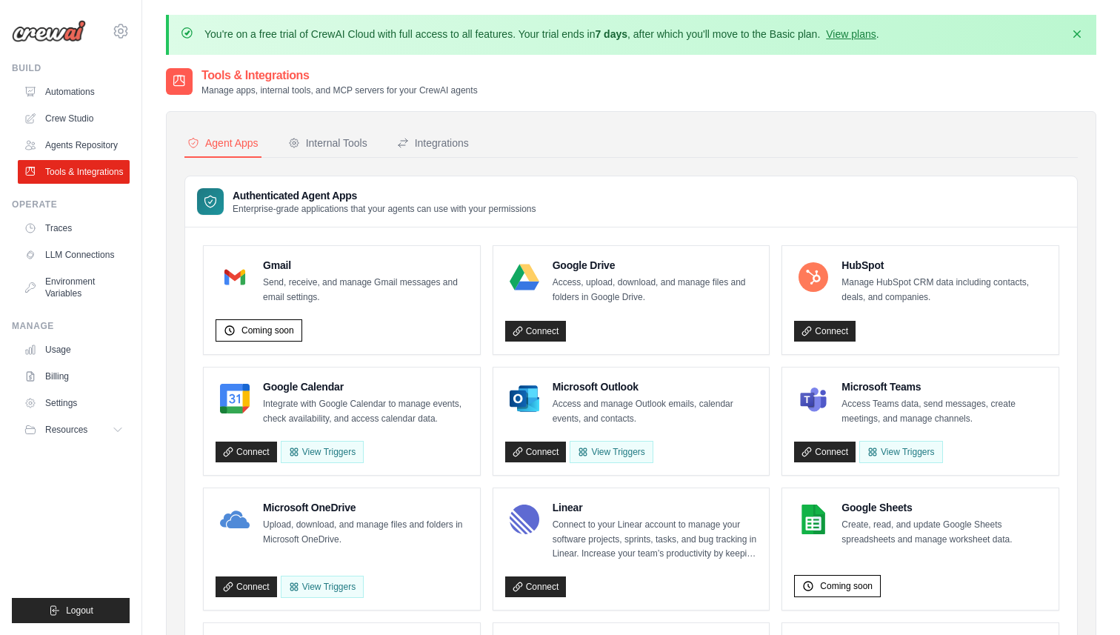
click at [359, 152] on button "Internal Tools" at bounding box center [327, 144] width 85 height 28
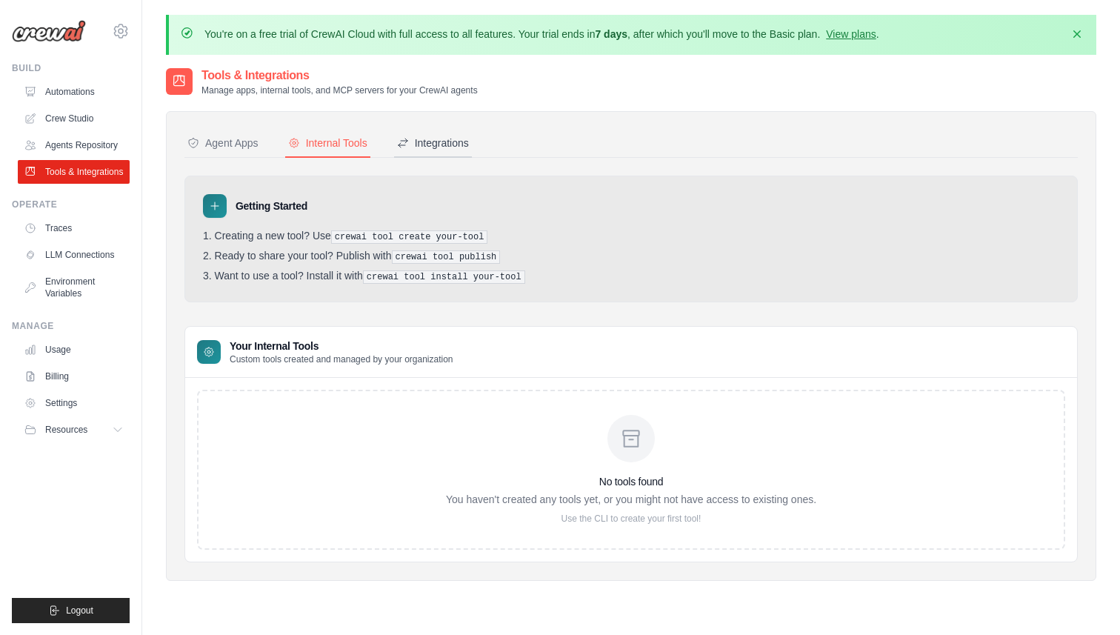
click at [468, 148] on div "Integrations" at bounding box center [433, 143] width 72 height 15
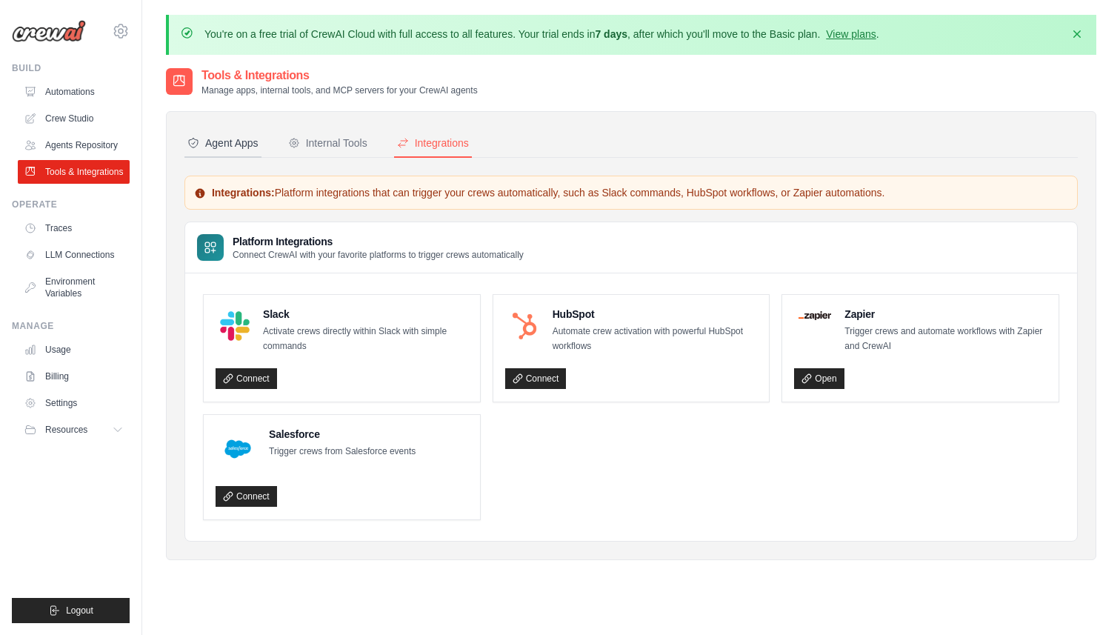
click at [245, 143] on div "Agent Apps" at bounding box center [222, 143] width 71 height 15
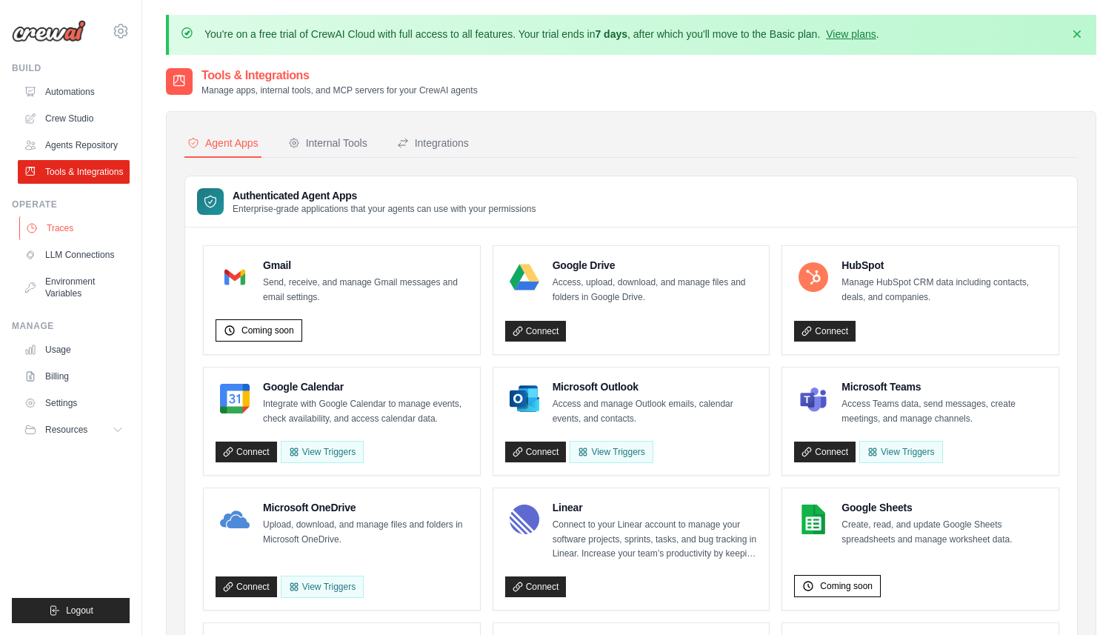
click at [73, 236] on link "Traces" at bounding box center [75, 228] width 112 height 24
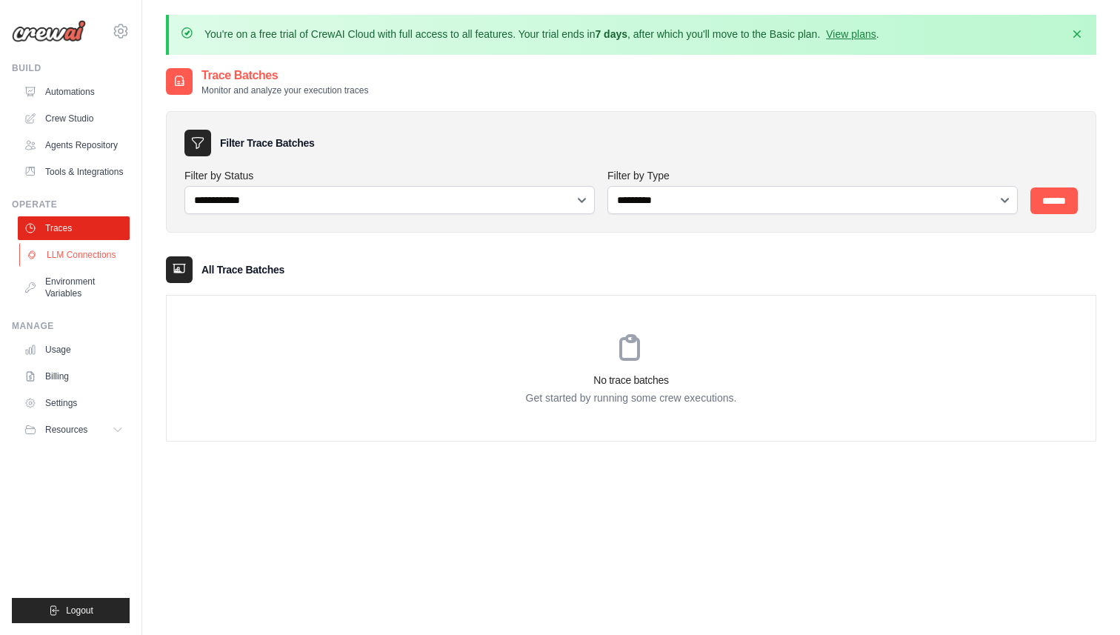
click at [85, 267] on link "LLM Connections" at bounding box center [75, 255] width 112 height 24
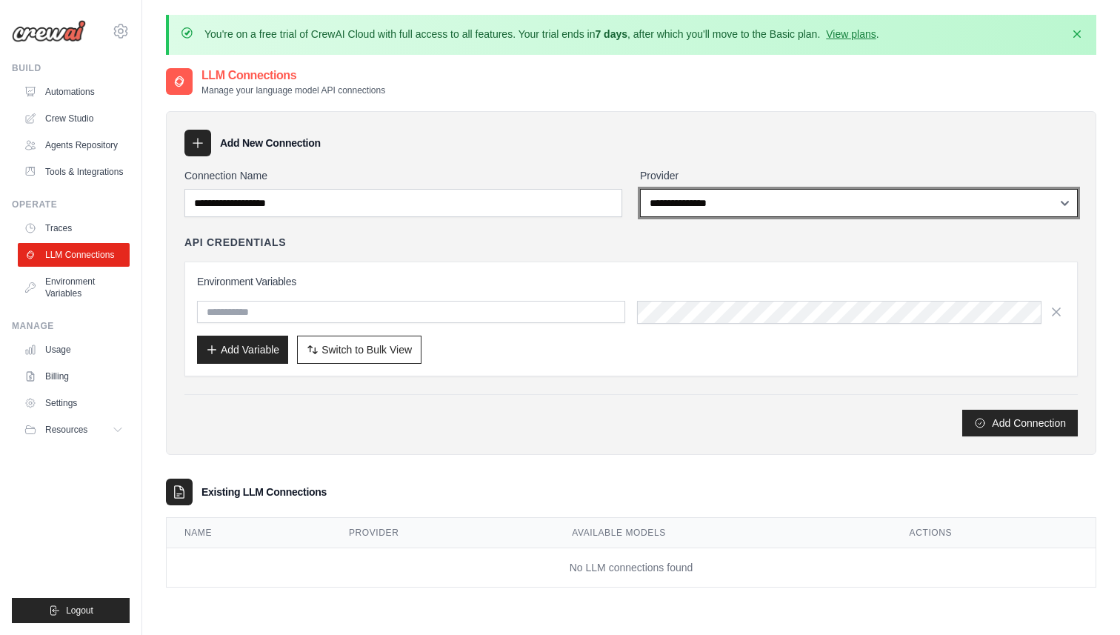
click at [755, 202] on select "**********" at bounding box center [859, 203] width 438 height 28
select select "*******"
click at [640, 189] on select "**********" at bounding box center [859, 203] width 438 height 28
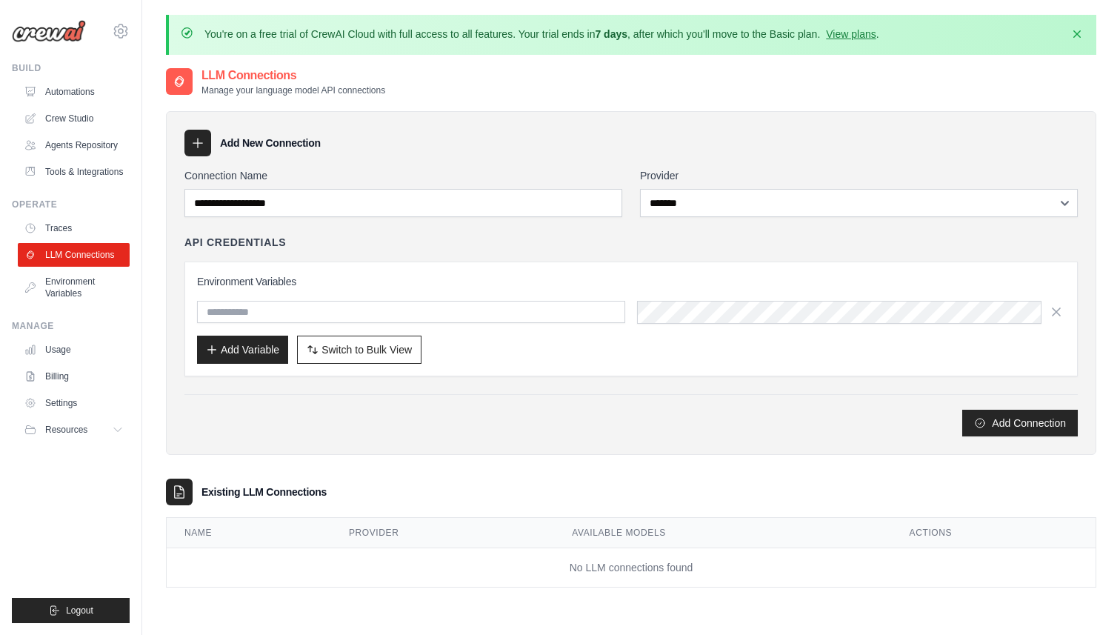
click at [532, 232] on div "**********" at bounding box center [632, 302] width 894 height 268
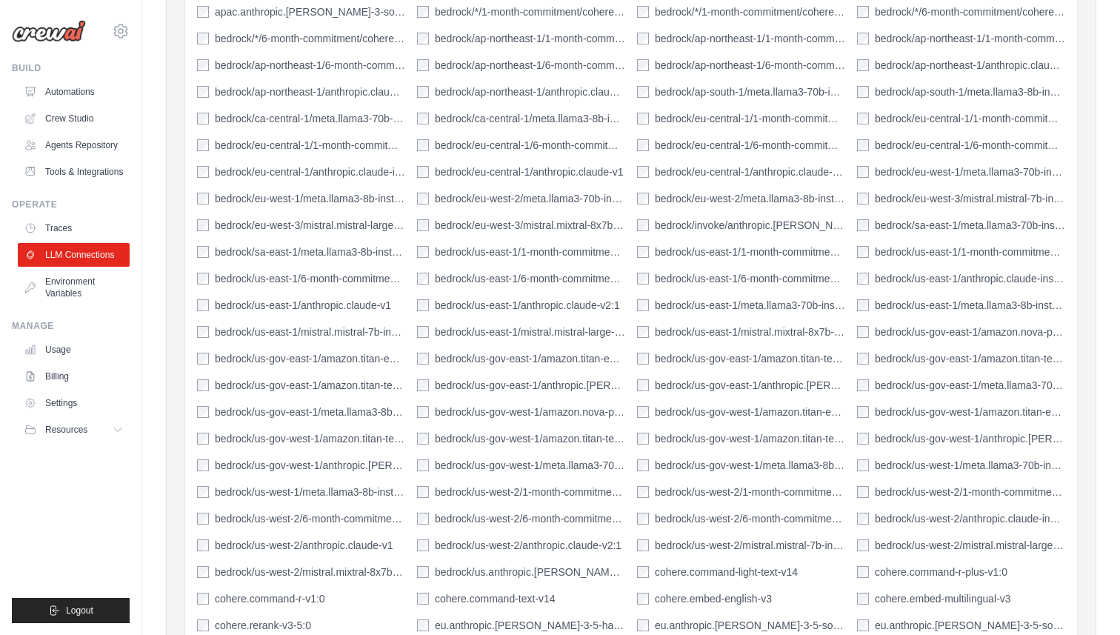
scroll to position [1349, 0]
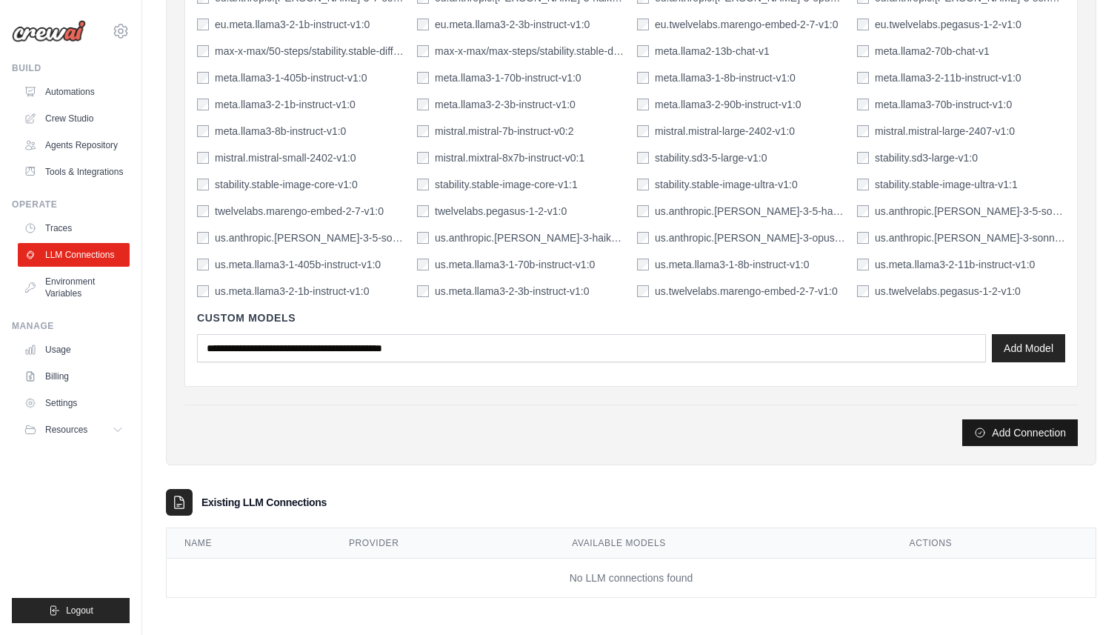
click at [997, 437] on button "Add Connection" at bounding box center [1021, 432] width 116 height 27
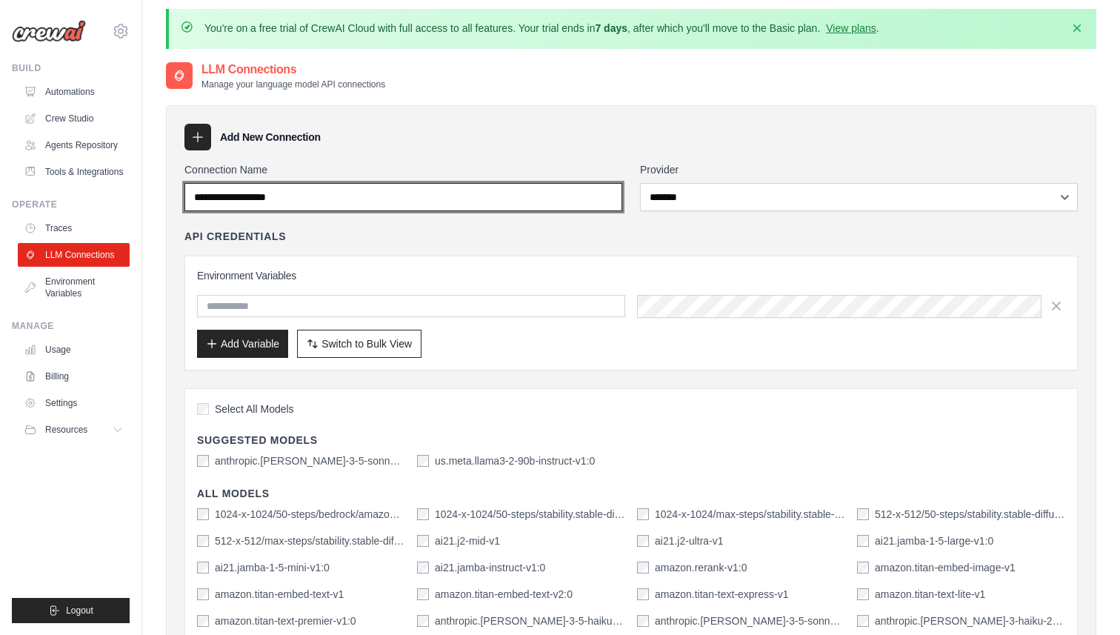
scroll to position [0, 0]
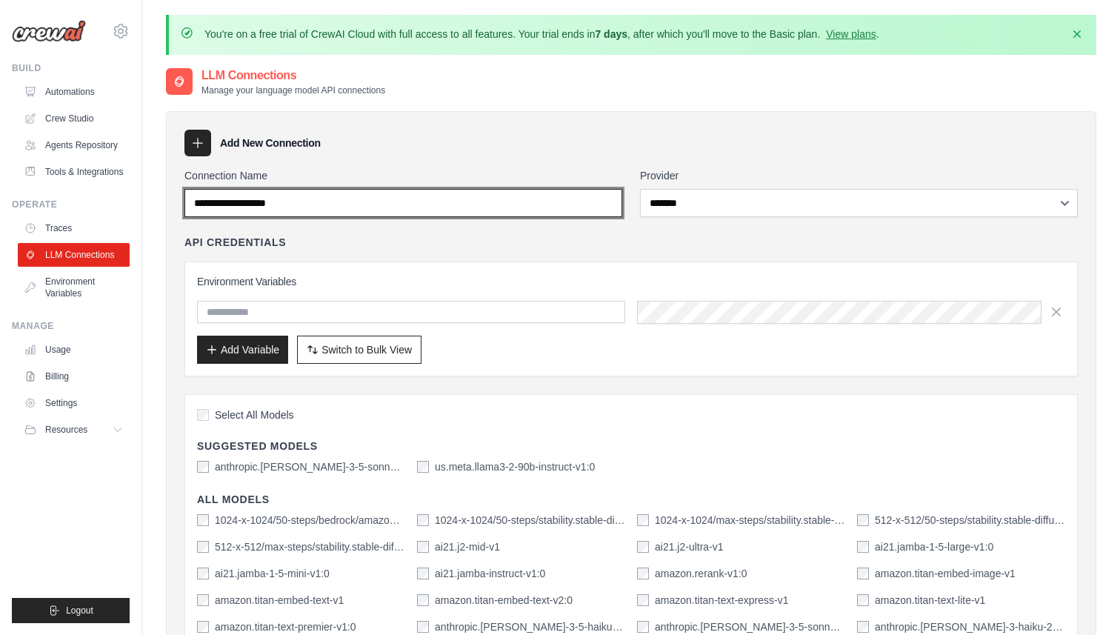
click at [247, 207] on input "Connection Name" at bounding box center [404, 203] width 438 height 28
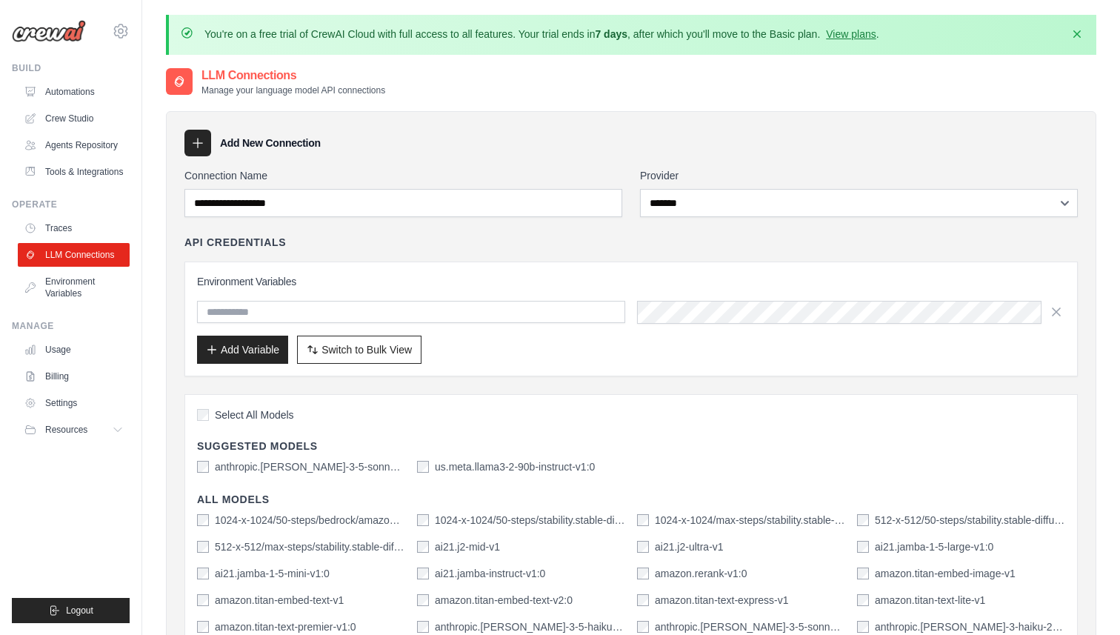
click at [73, 362] on link "Usage" at bounding box center [75, 350] width 112 height 24
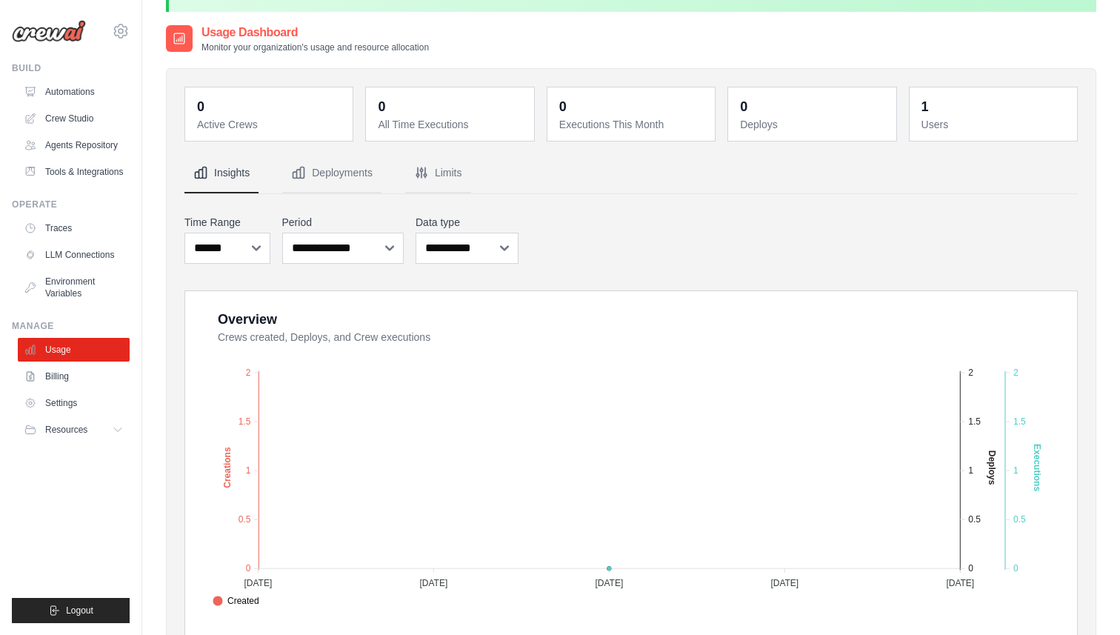
scroll to position [42, 0]
click at [443, 175] on button "Limits" at bounding box center [438, 174] width 66 height 40
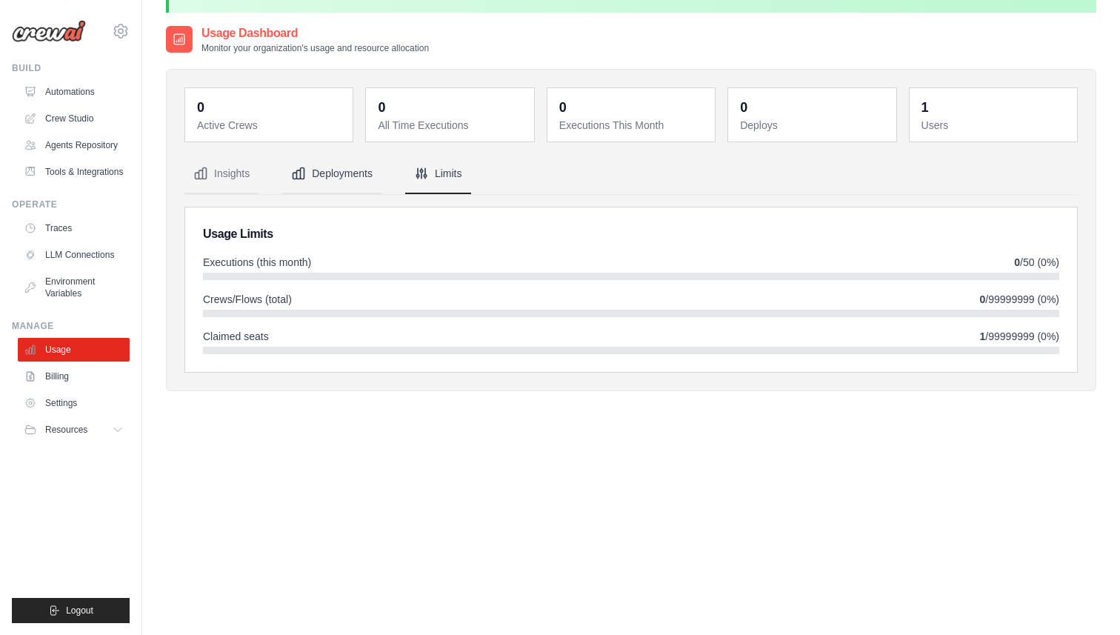
click at [325, 191] on button "Deployments" at bounding box center [331, 174] width 99 height 40
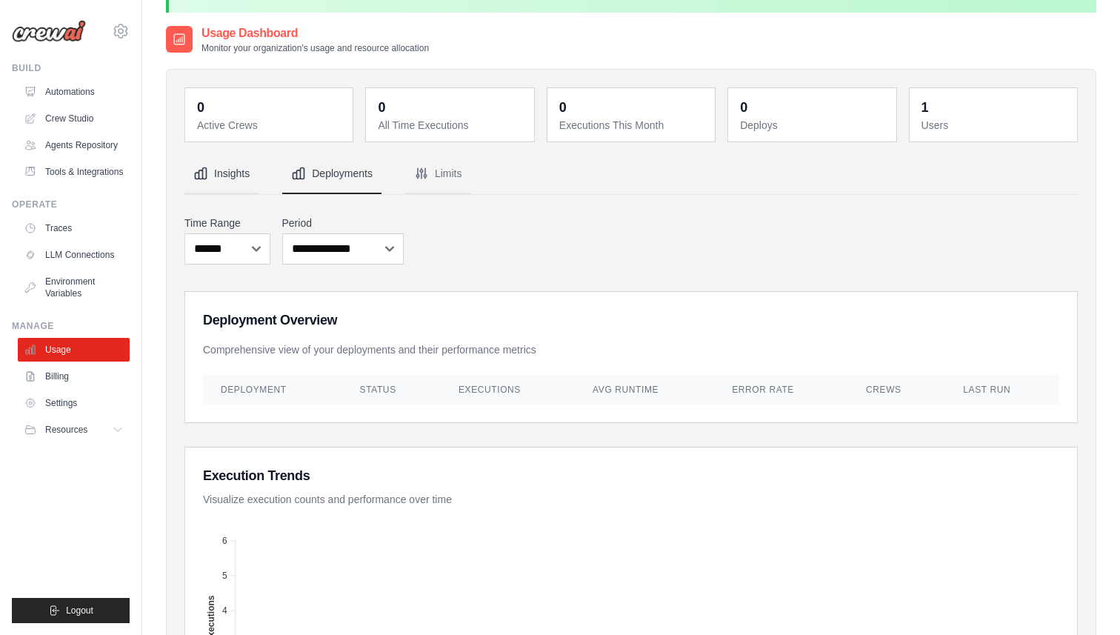
click at [259, 173] on button "Insights" at bounding box center [222, 174] width 74 height 40
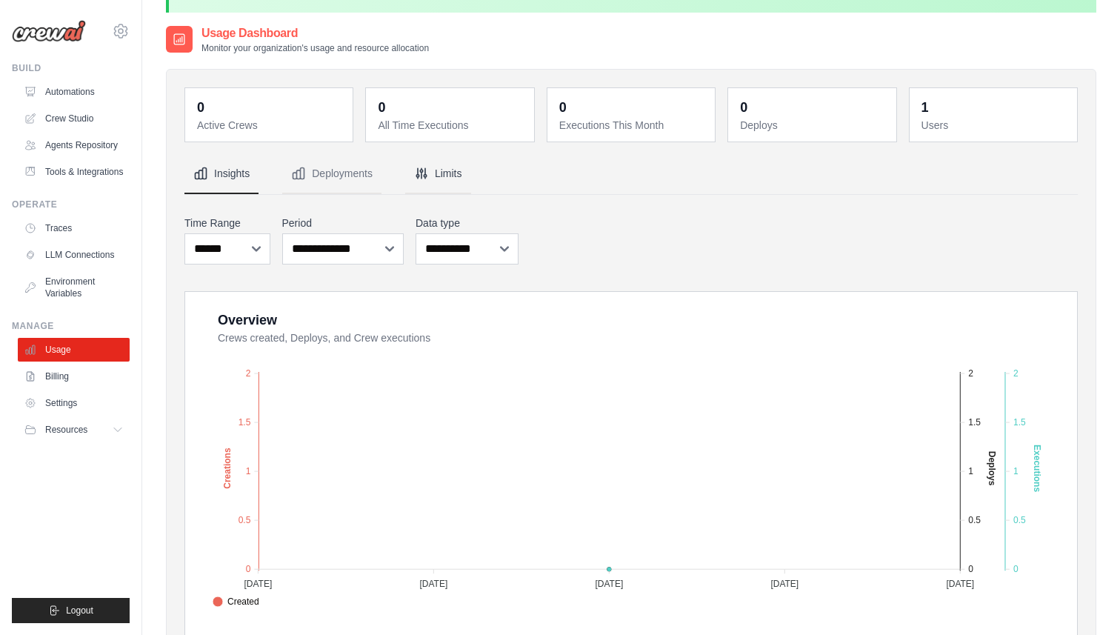
click at [429, 175] on icon "Tabs" at bounding box center [421, 173] width 15 height 15
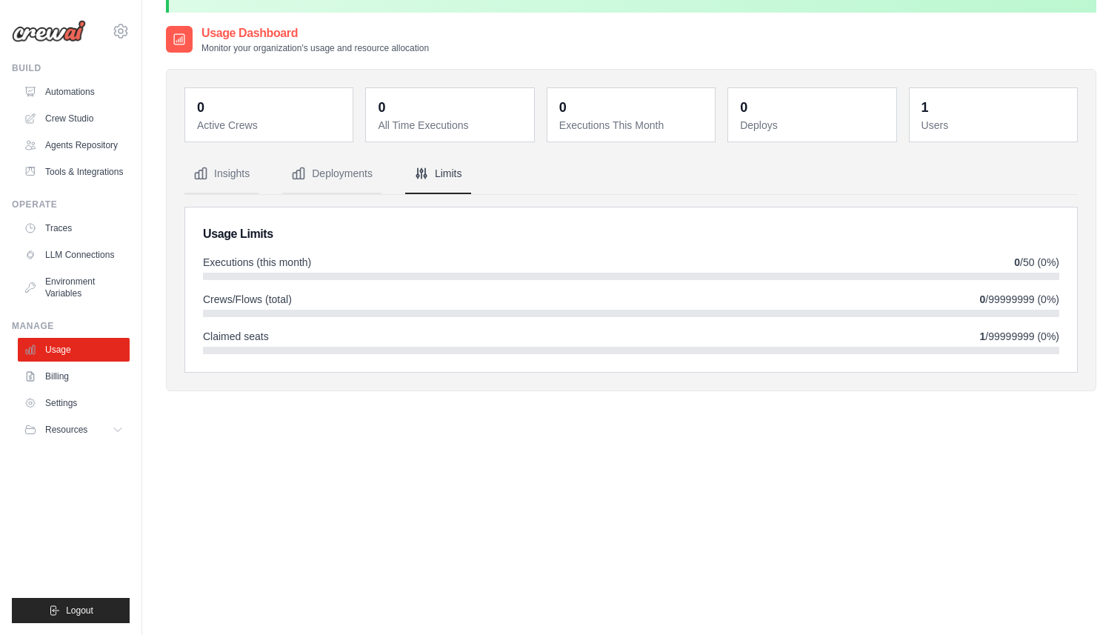
drag, startPoint x: 160, startPoint y: 9, endPoint x: 265, endPoint y: 9, distance: 105.2
click at [265, 9] on div "You're on a free trial of CrewAI Cloud with full access to all features. Your t…" at bounding box center [631, 316] width 978 height 687
